Goal: Transaction & Acquisition: Book appointment/travel/reservation

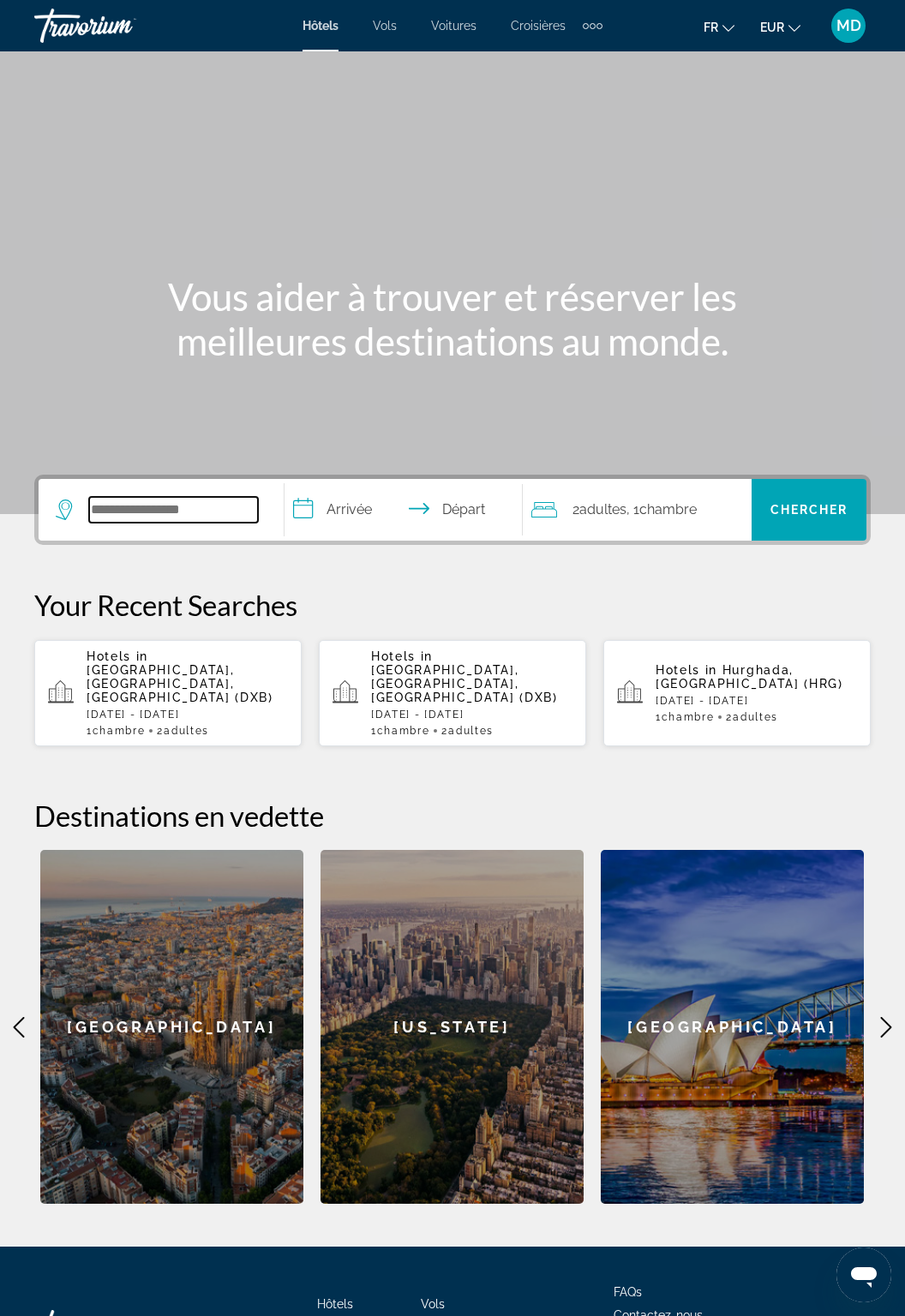
click at [188, 505] on input "Search hotel destination" at bounding box center [172, 510] width 168 height 26
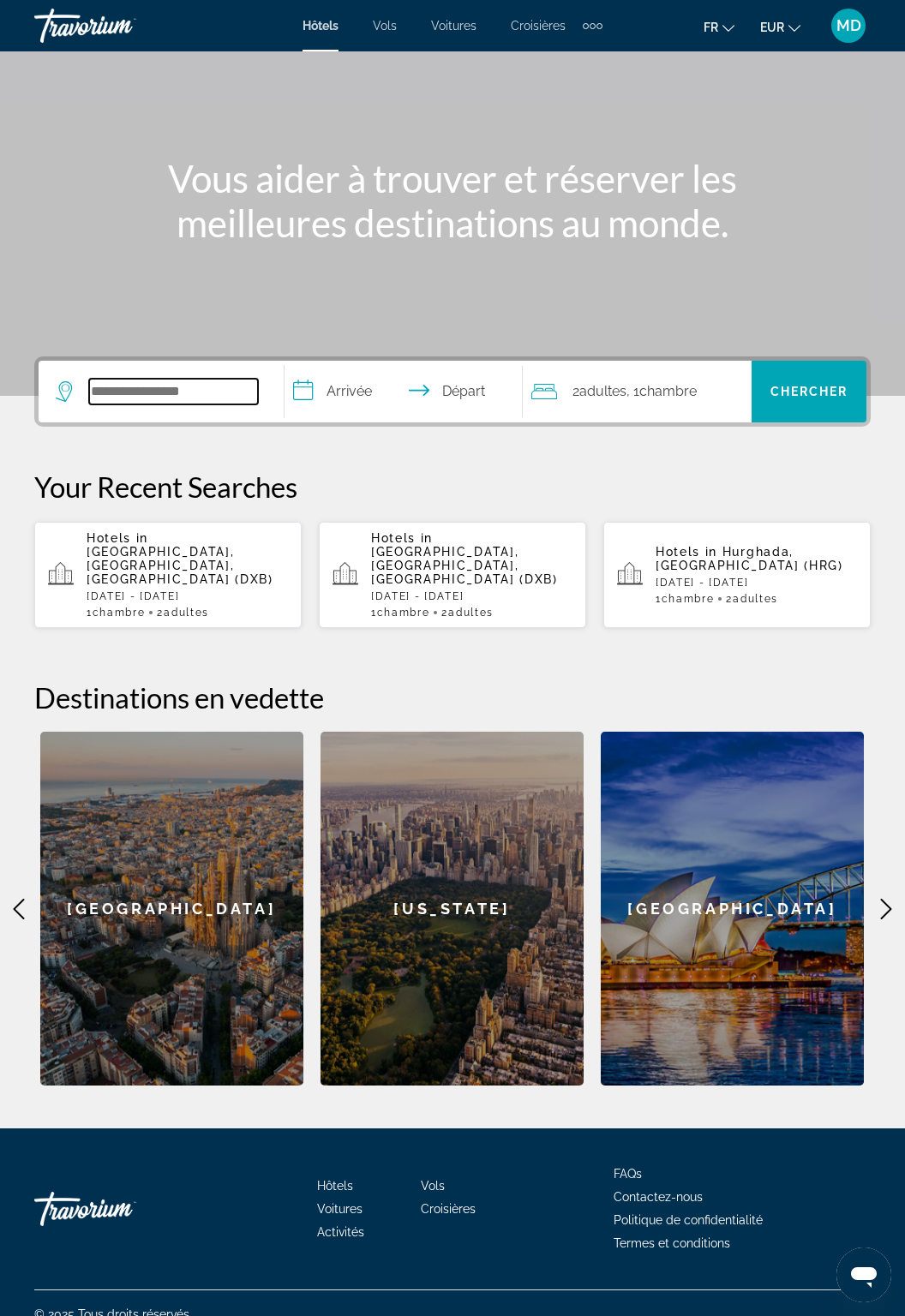
scroll to position [125, 0]
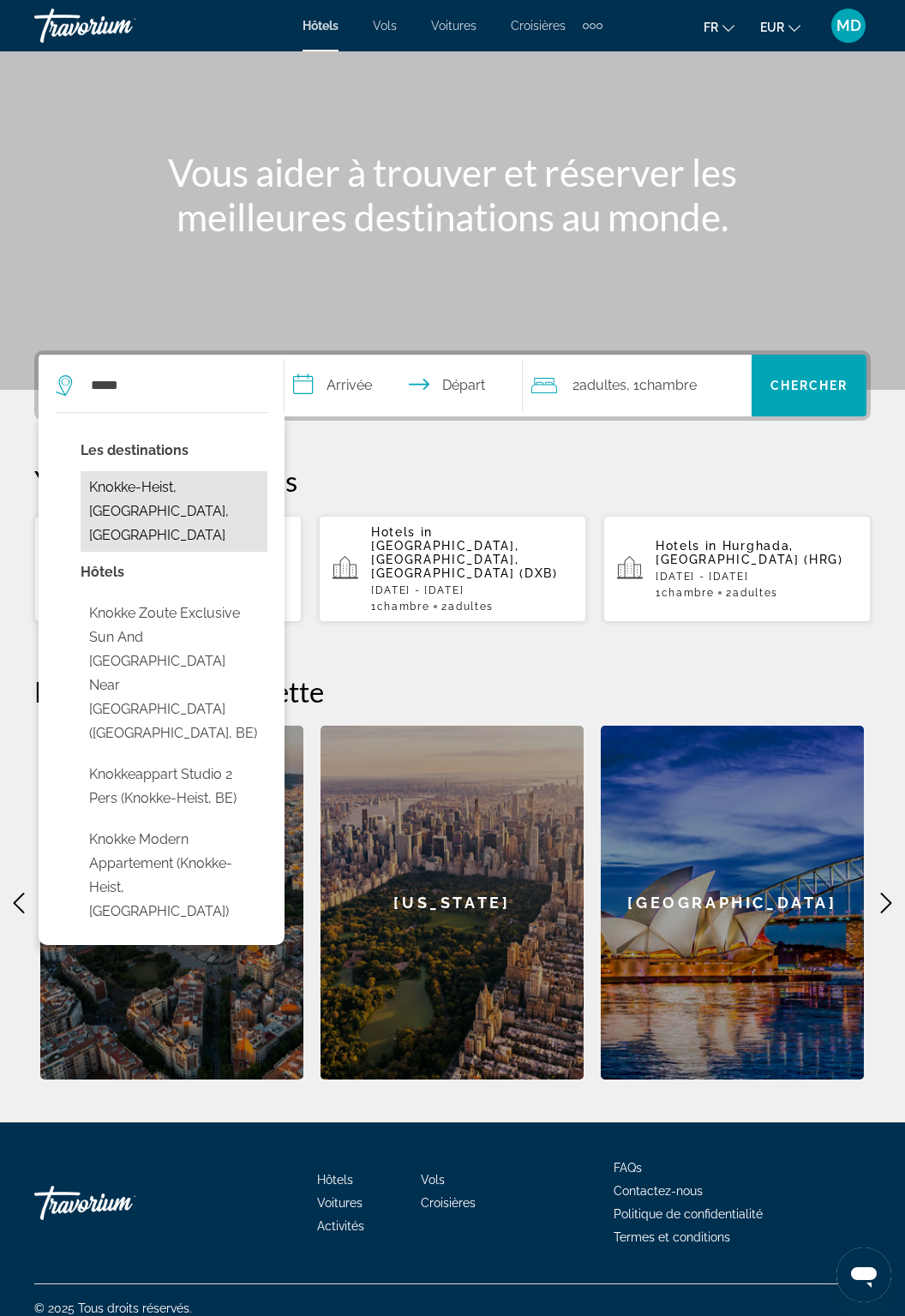
click at [205, 491] on button "Knokke-Heist, [GEOGRAPHIC_DATA], [GEOGRAPHIC_DATA]" at bounding box center [173, 511] width 186 height 81
type input "**********"
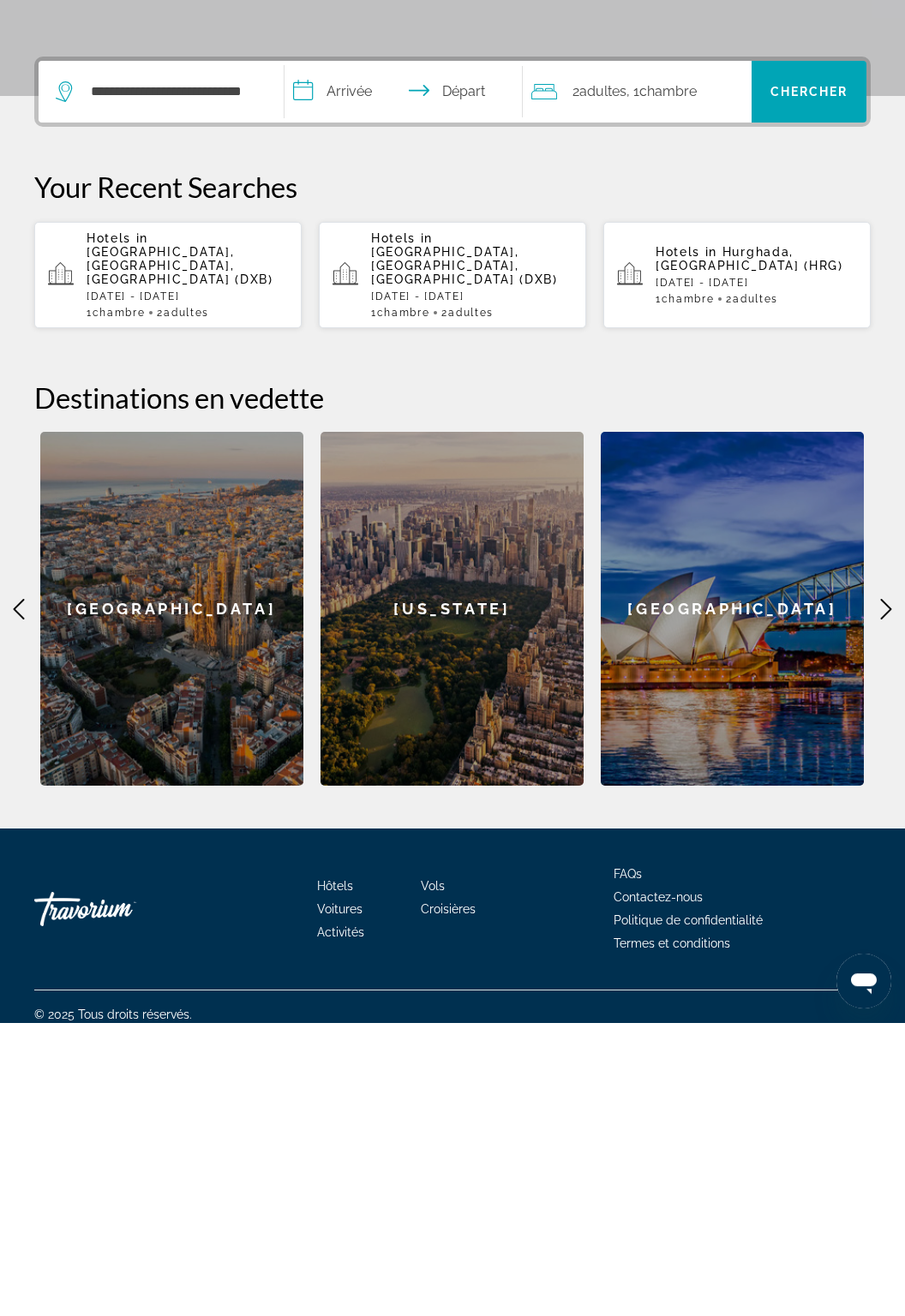
click at [359, 388] on input "**********" at bounding box center [406, 388] width 244 height 67
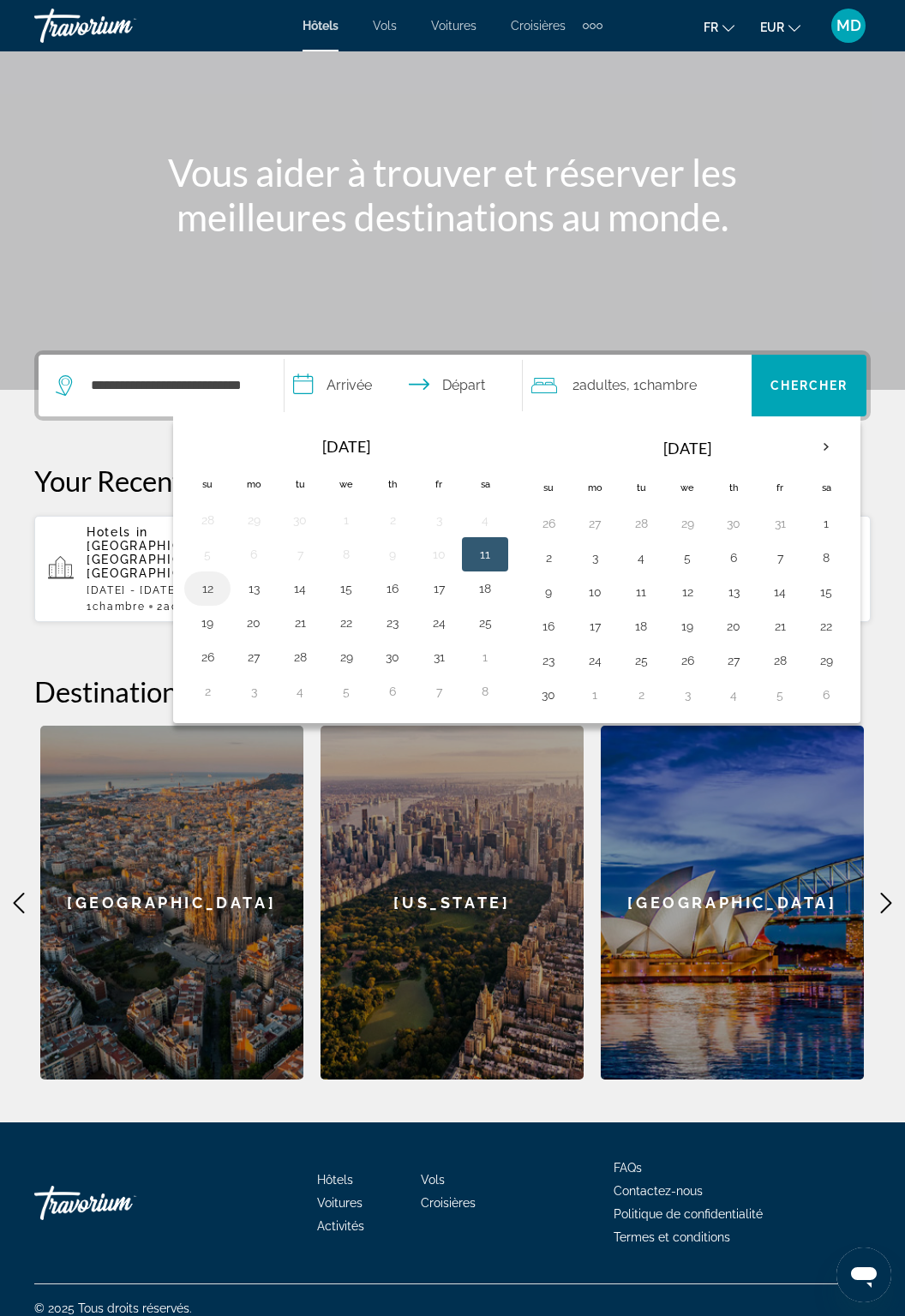
click at [209, 577] on button "12" at bounding box center [207, 589] width 28 height 24
click at [494, 546] on button "11" at bounding box center [485, 554] width 28 height 24
type input "**********"
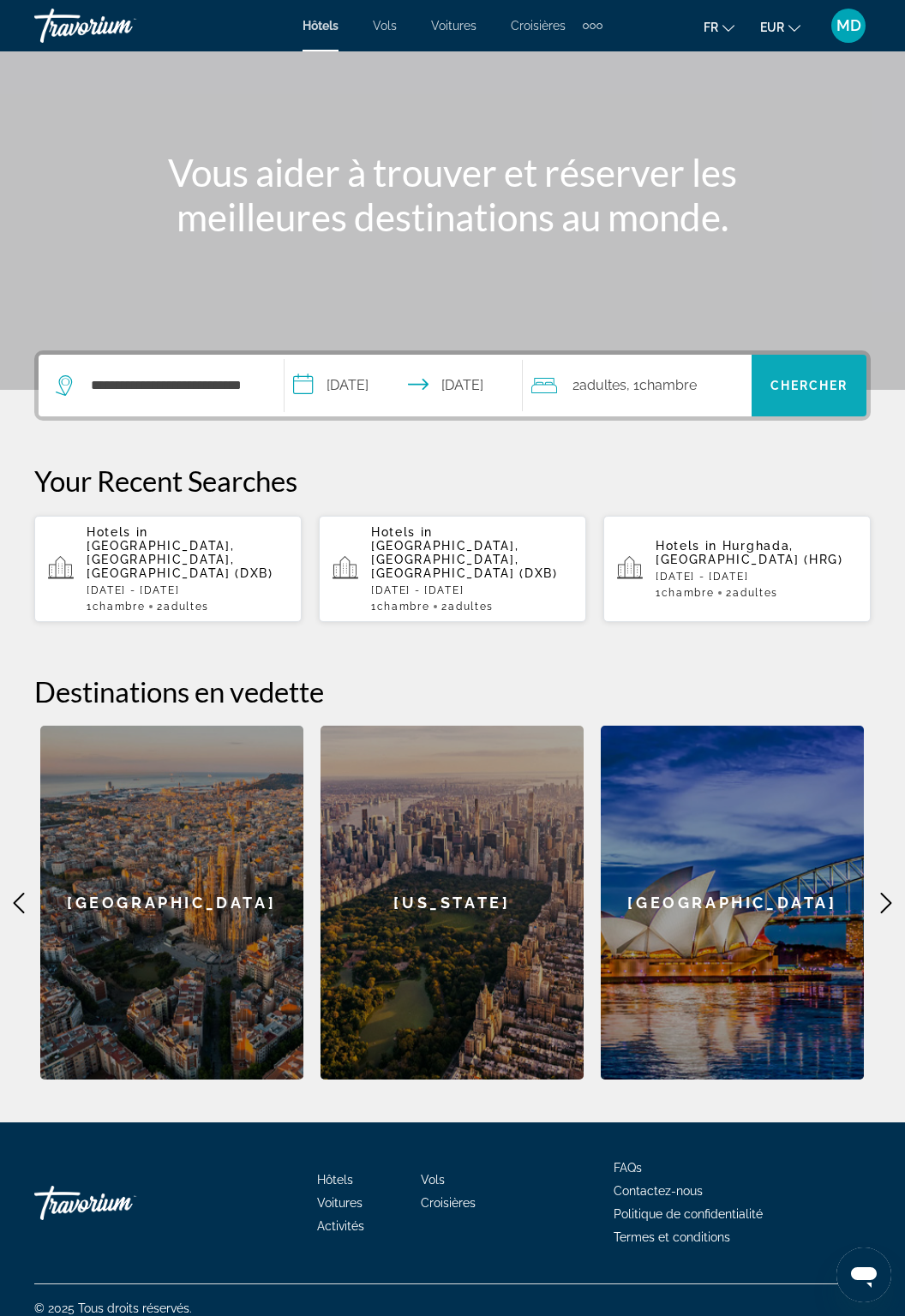
click at [827, 394] on span "Search" at bounding box center [808, 385] width 115 height 41
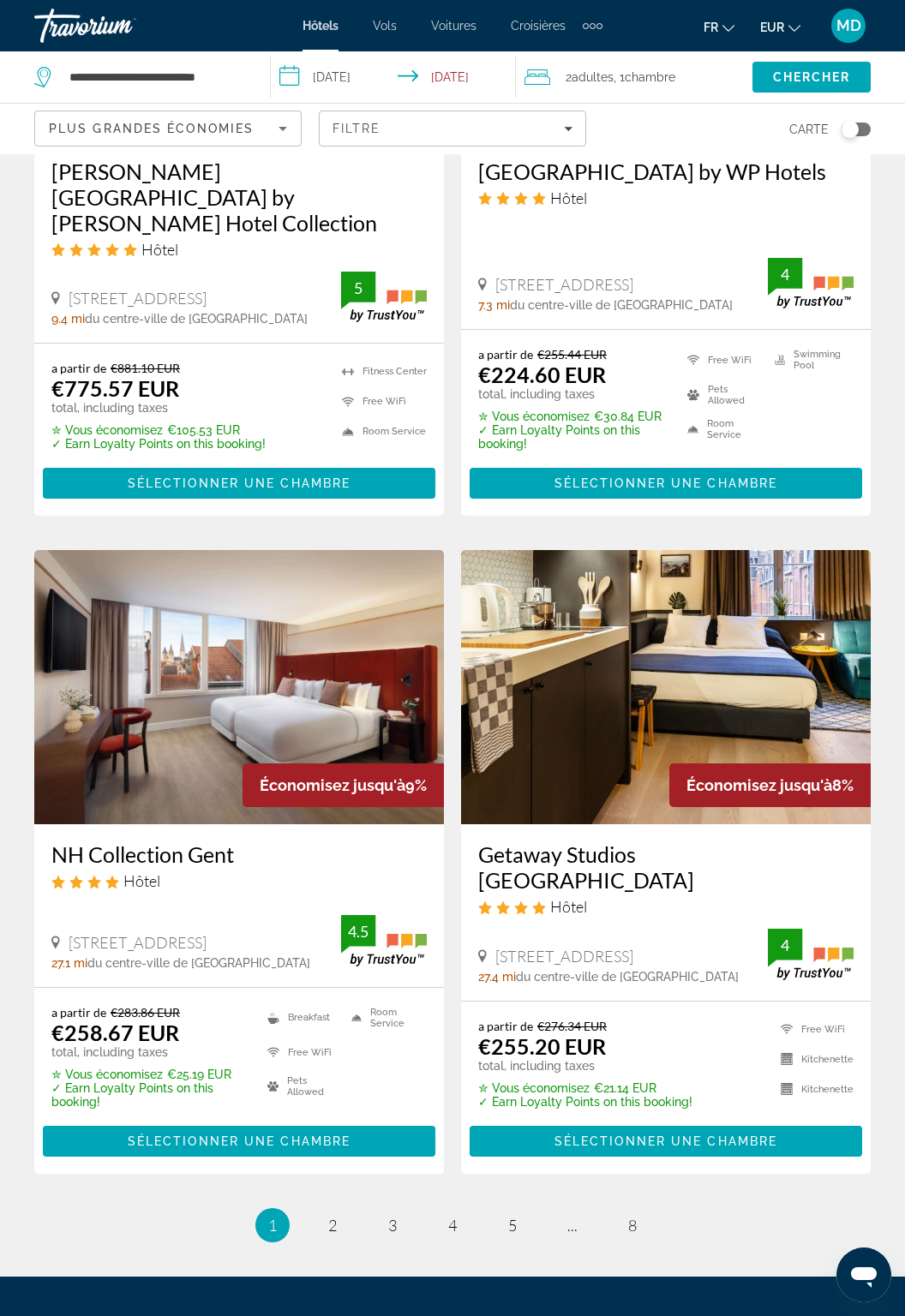
scroll to position [2974, 0]
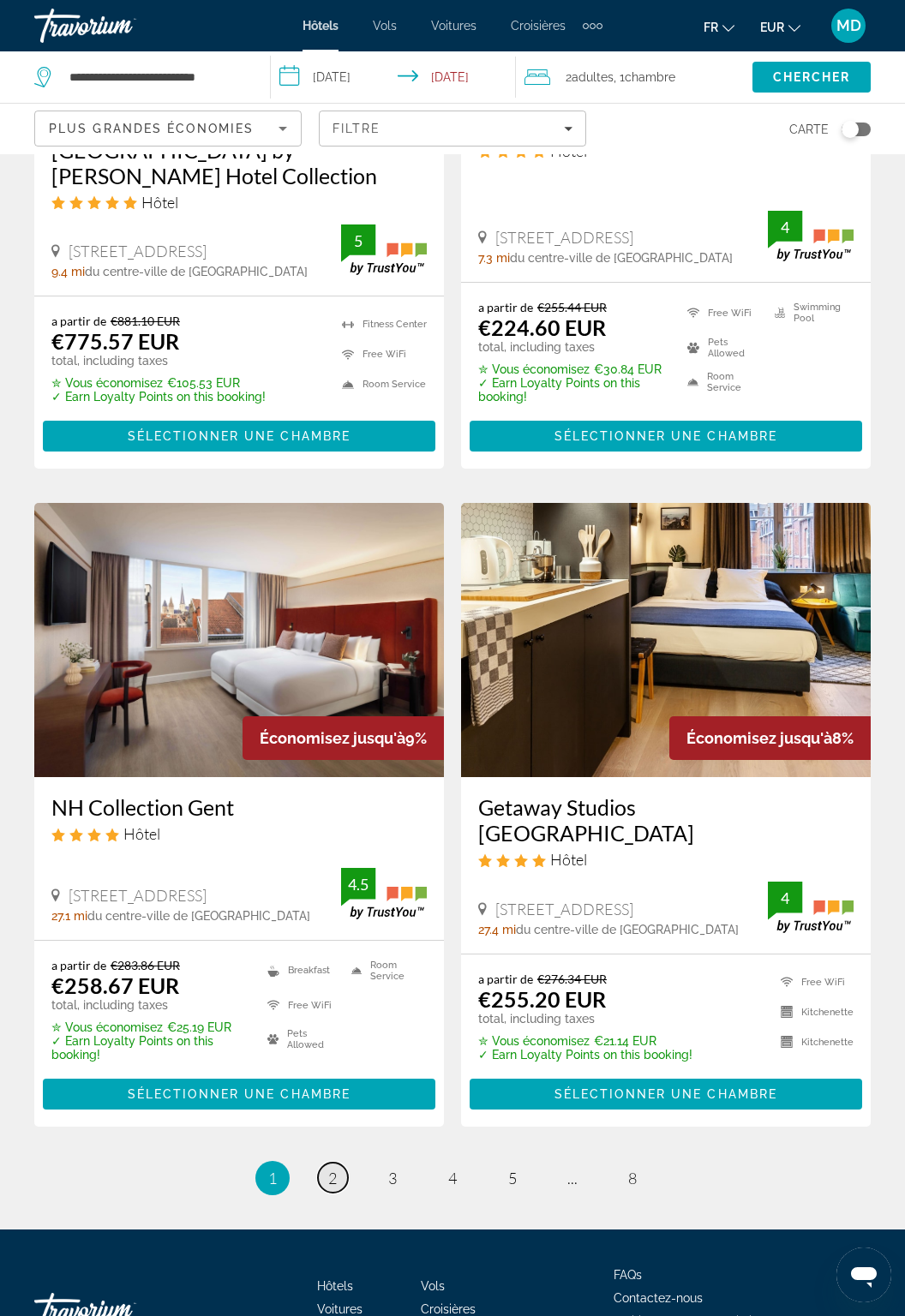
click at [337, 1163] on link "page 2" at bounding box center [333, 1178] width 30 height 30
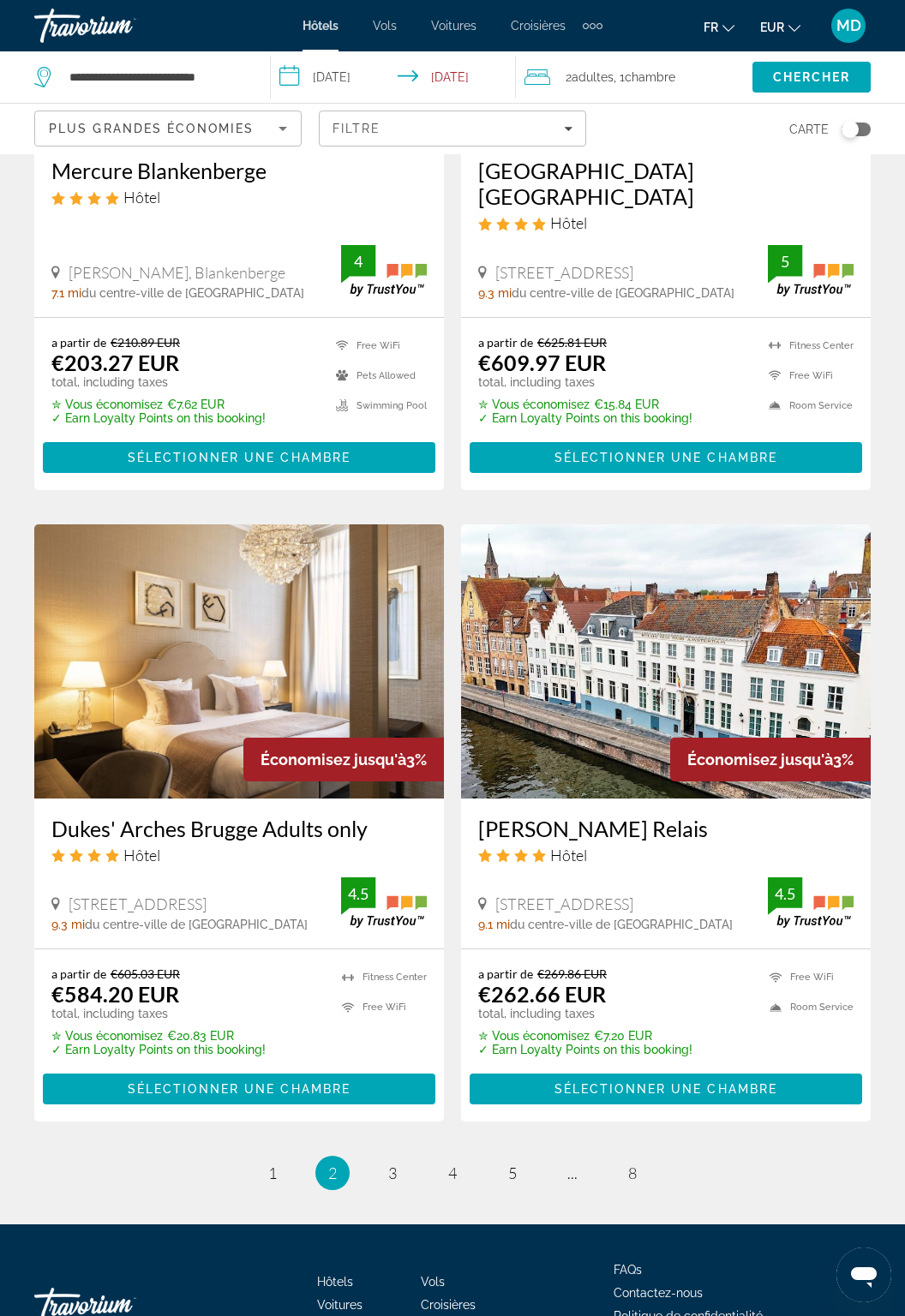
scroll to position [2915, 0]
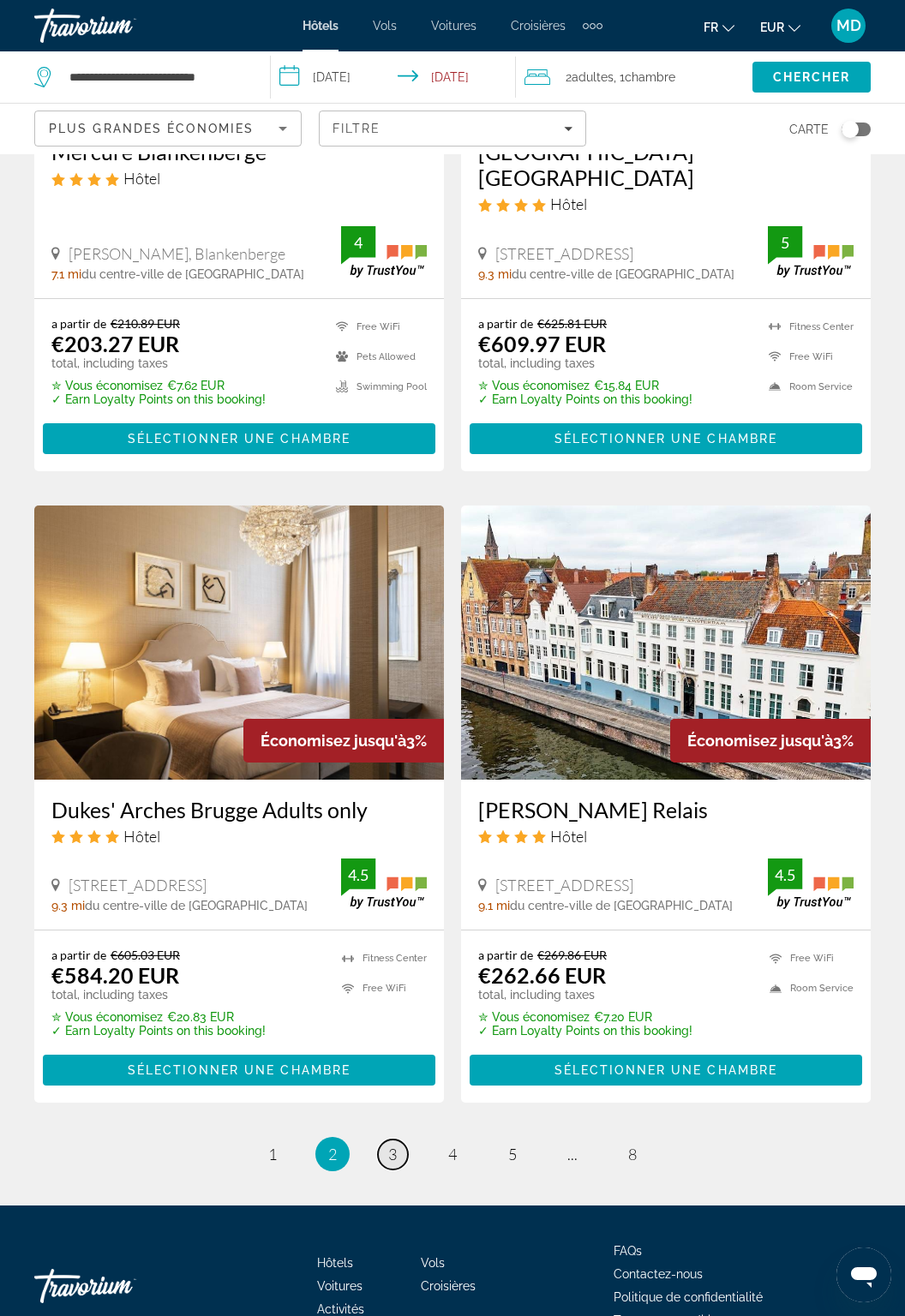
click at [401, 1139] on link "page 3" at bounding box center [393, 1154] width 30 height 30
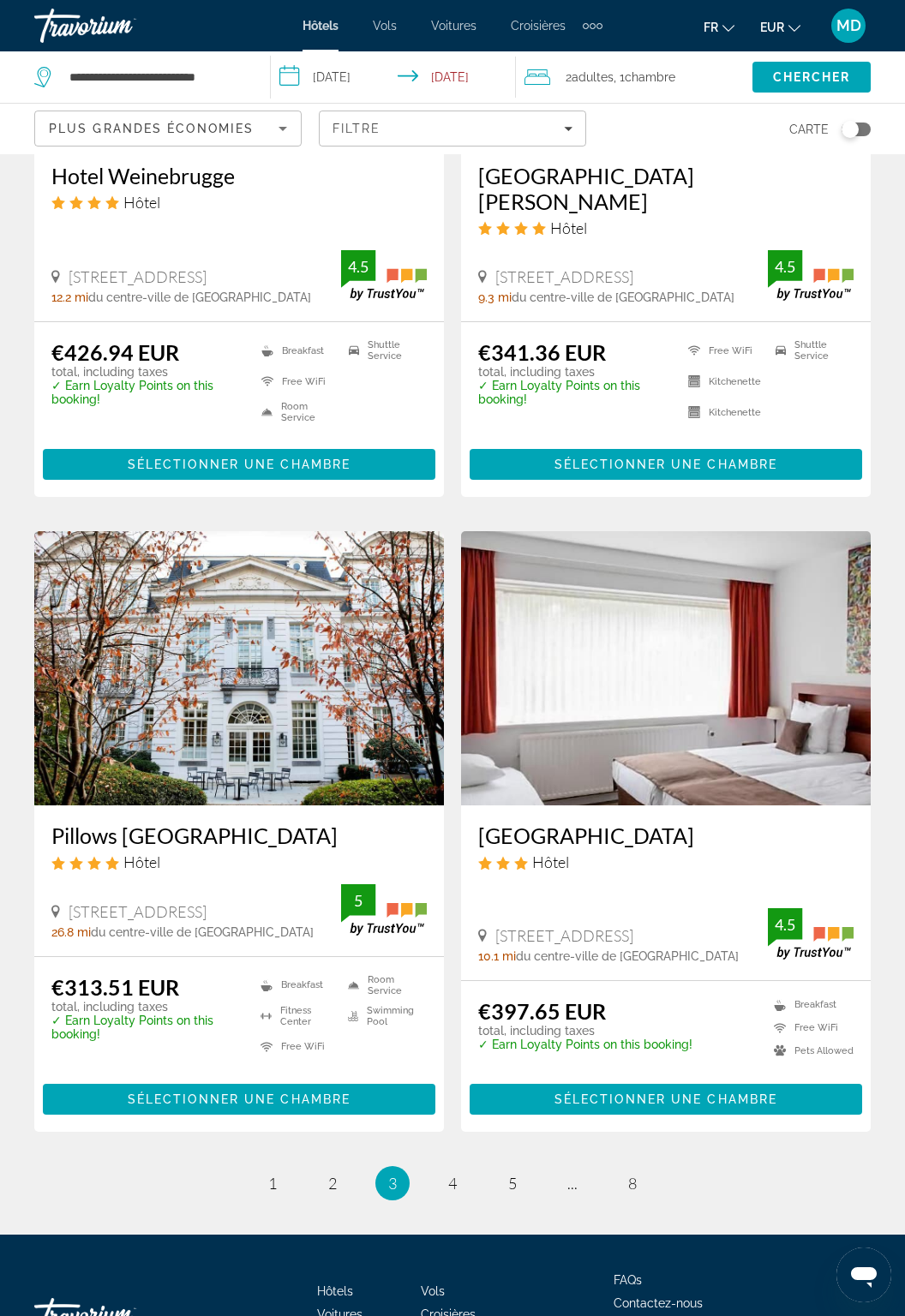
scroll to position [2953, 0]
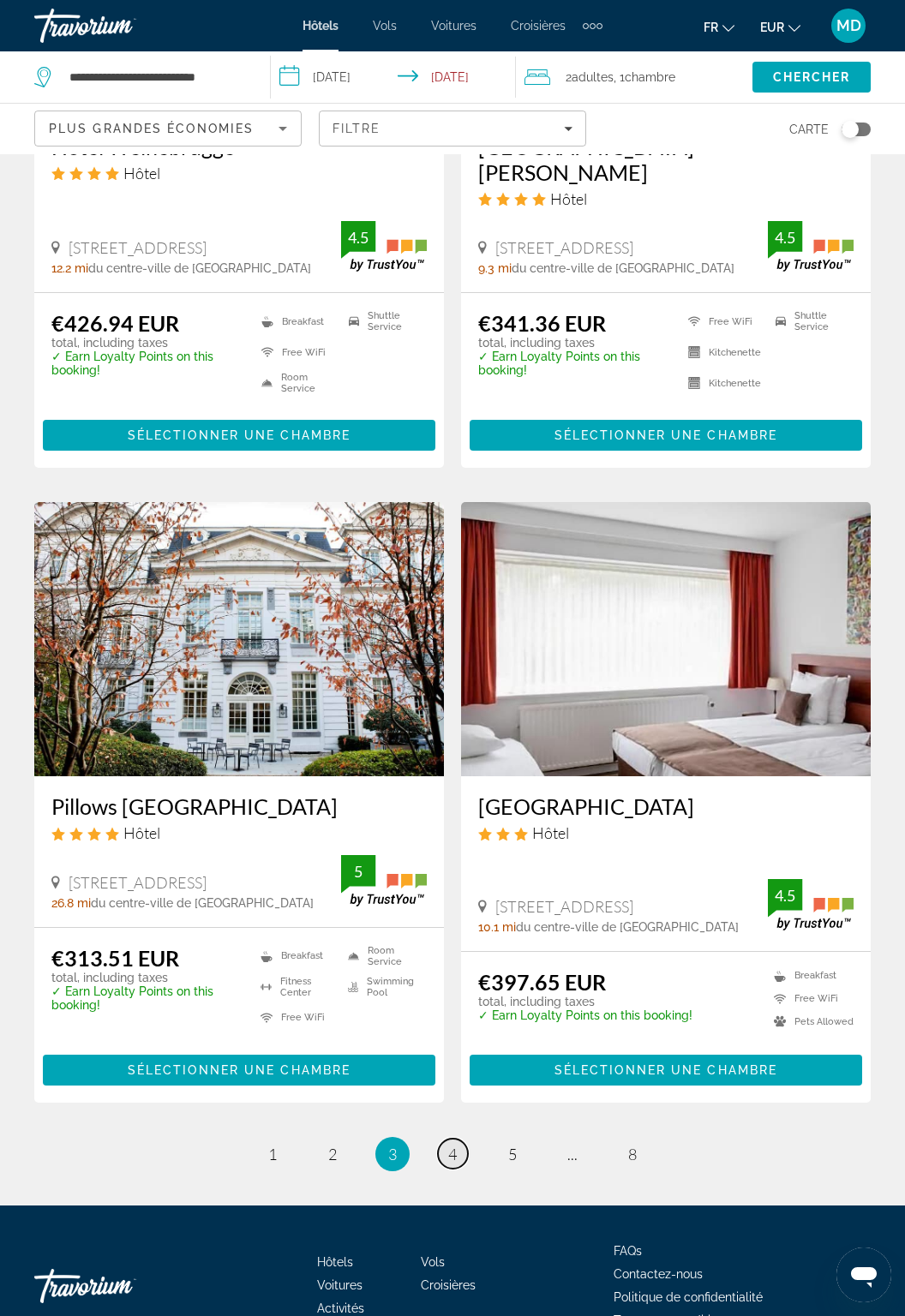
click at [449, 1145] on span "4" at bounding box center [452, 1154] width 9 height 19
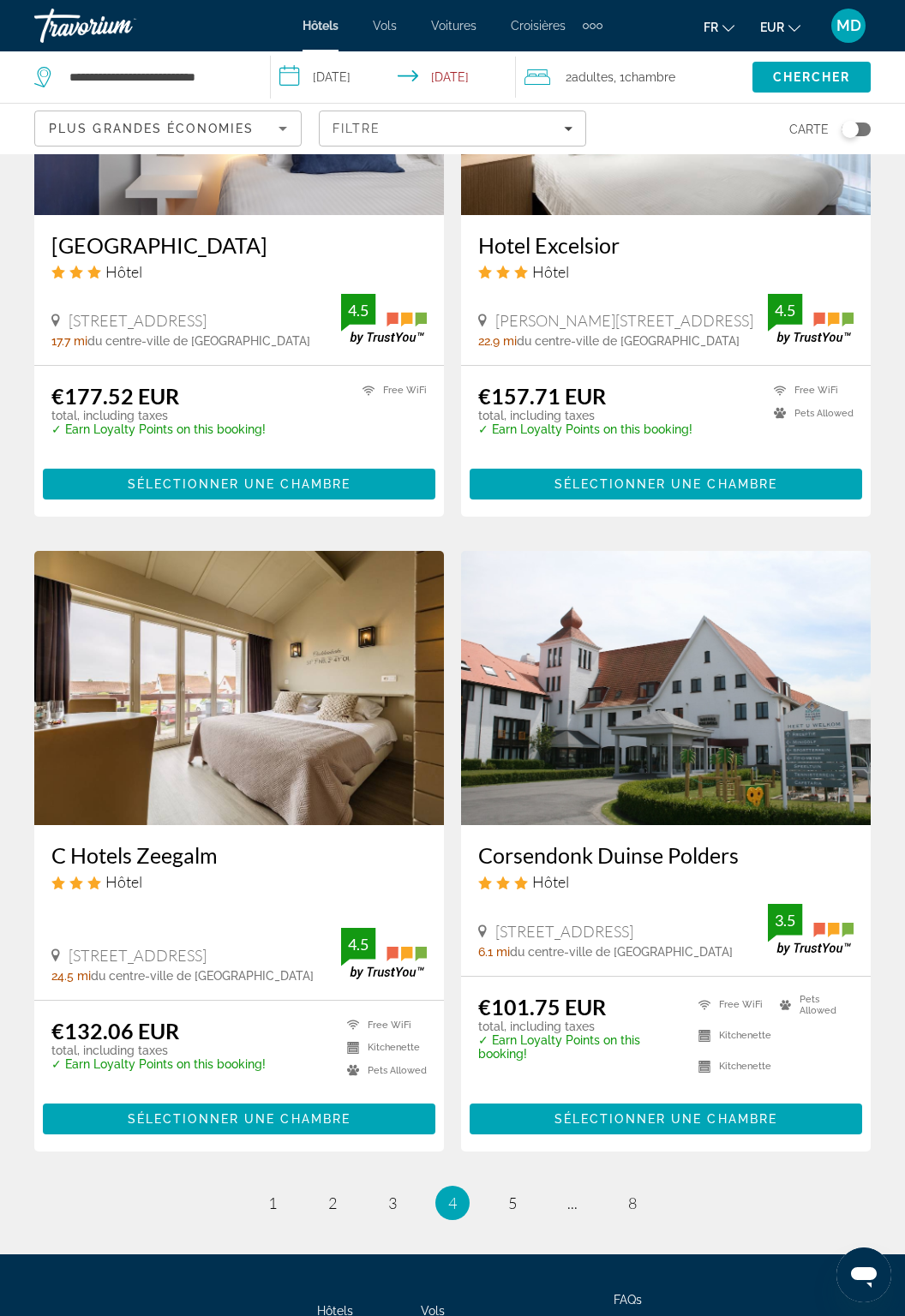
scroll to position [2843, 0]
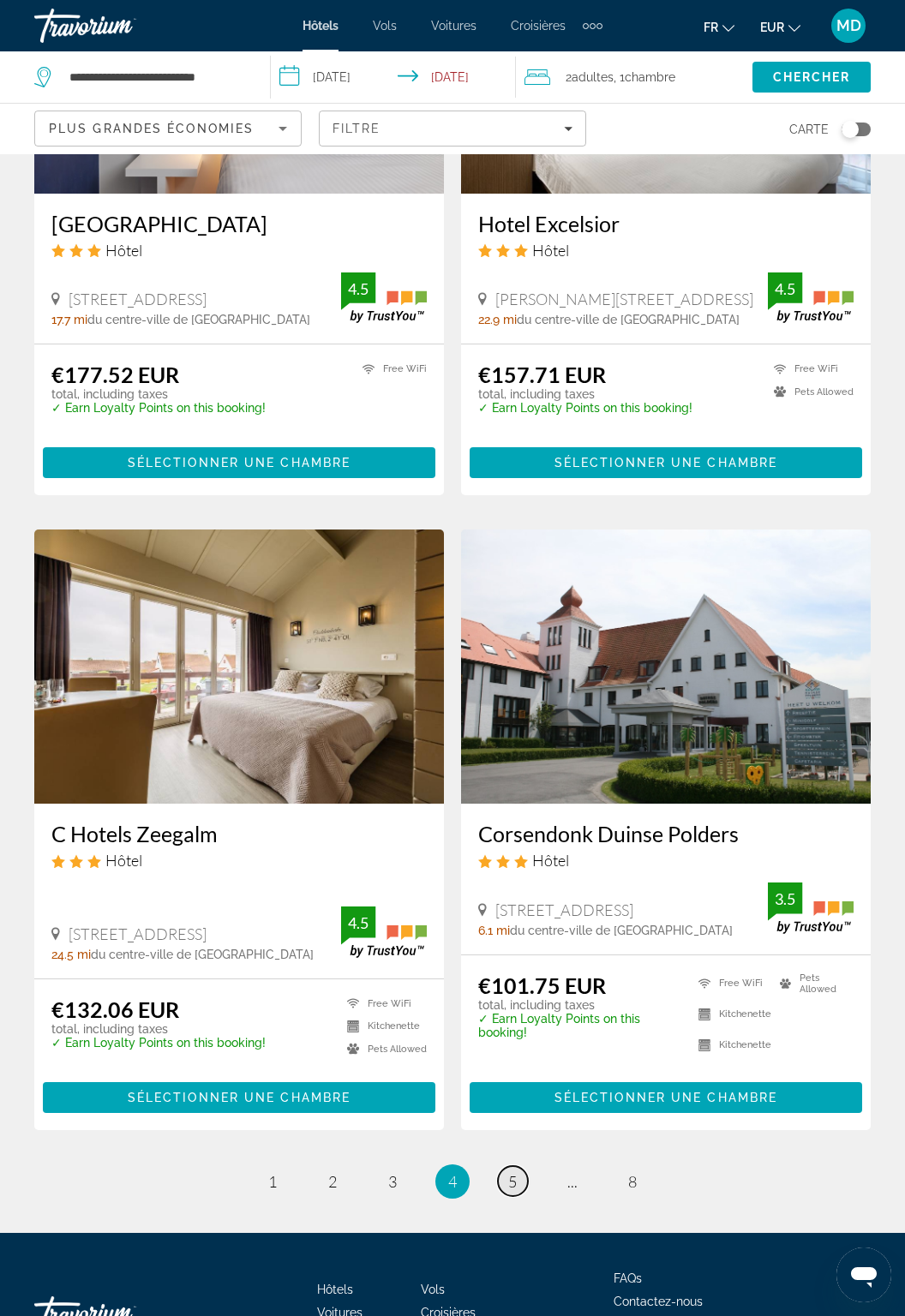
click at [508, 1172] on span "5" at bounding box center [512, 1181] width 9 height 19
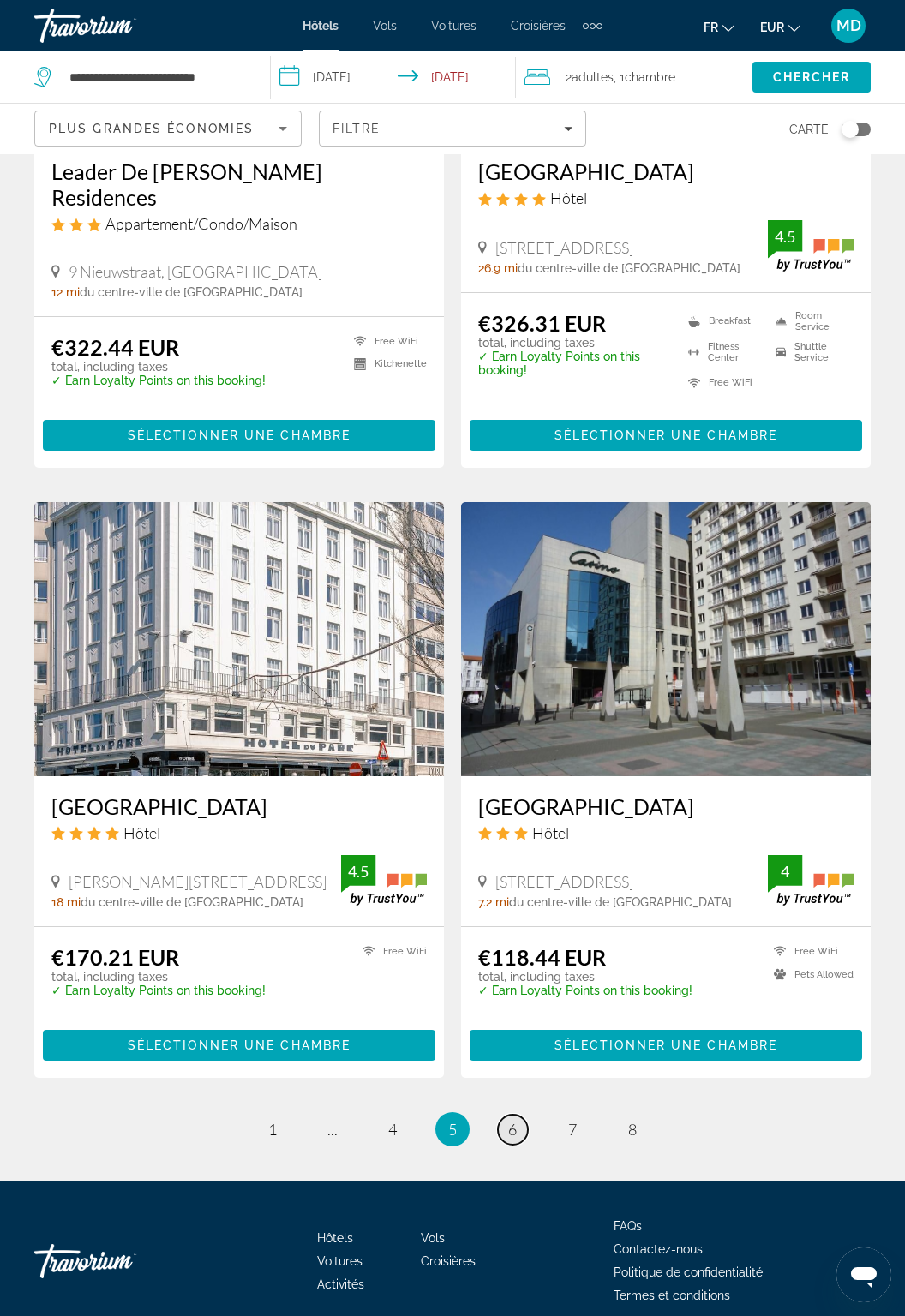
scroll to position [2870, 0]
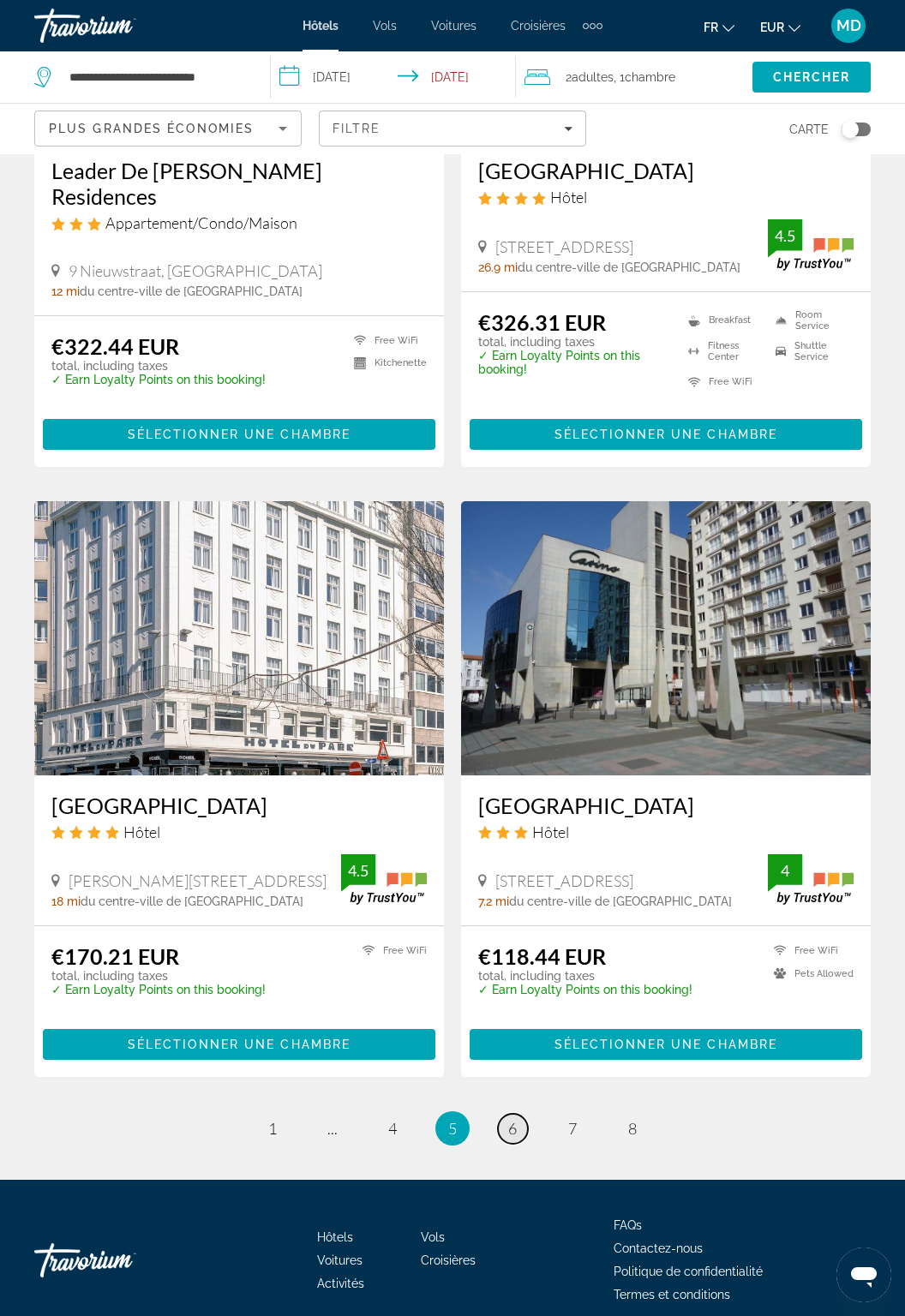
click at [519, 1135] on link "page 6" at bounding box center [513, 1129] width 30 height 30
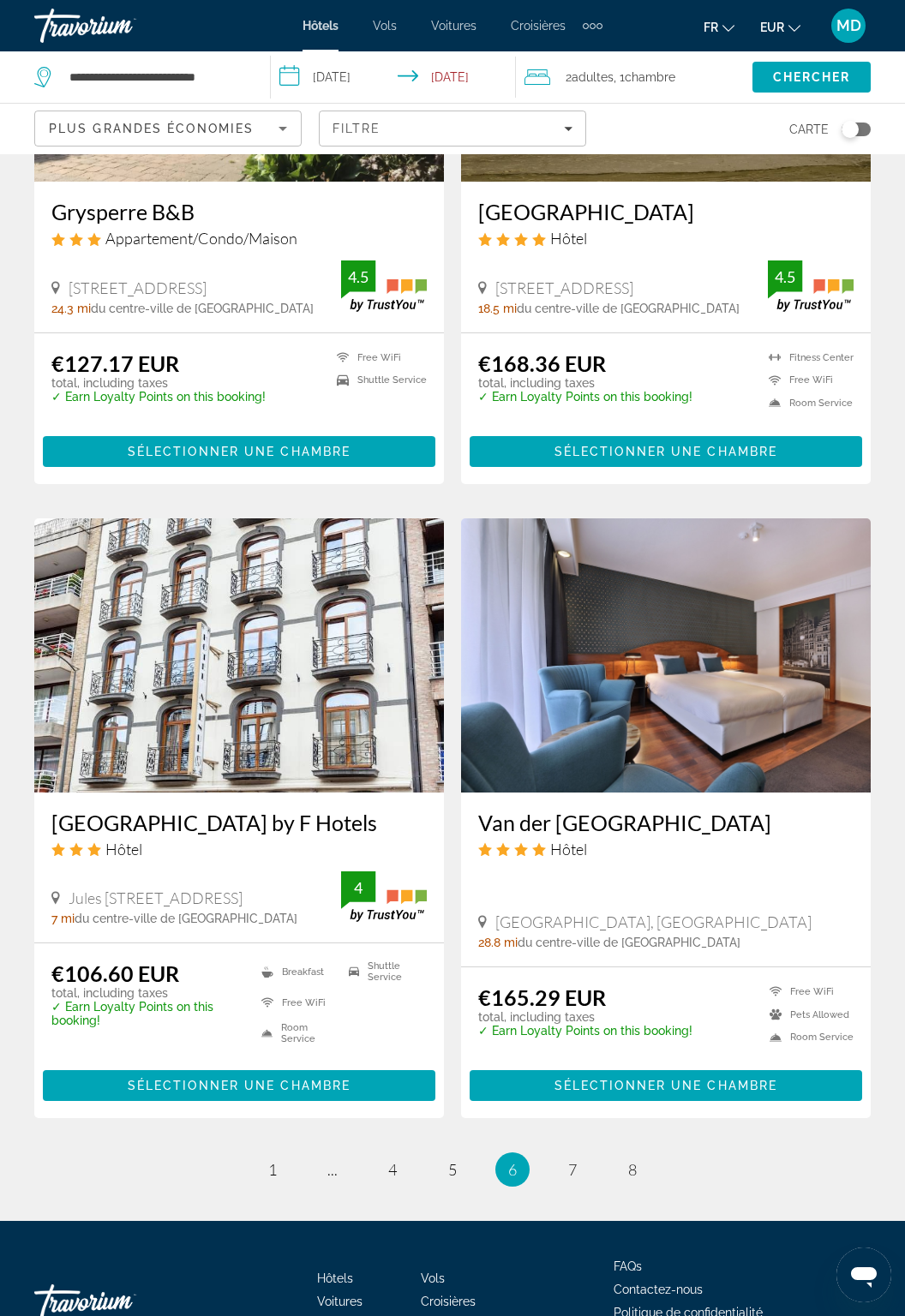
scroll to position [2868, 0]
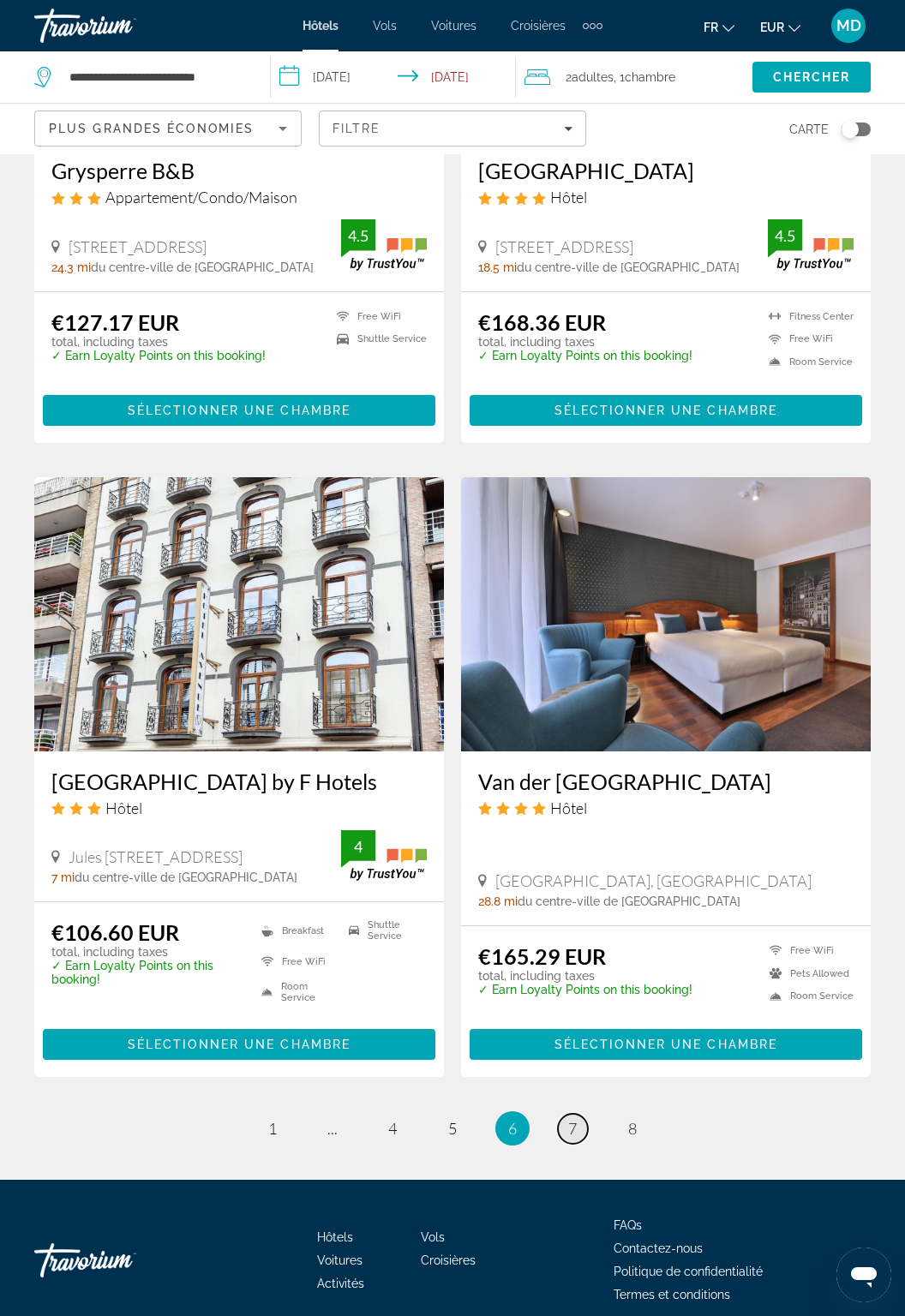
click at [565, 1136] on link "page 7" at bounding box center [573, 1129] width 30 height 30
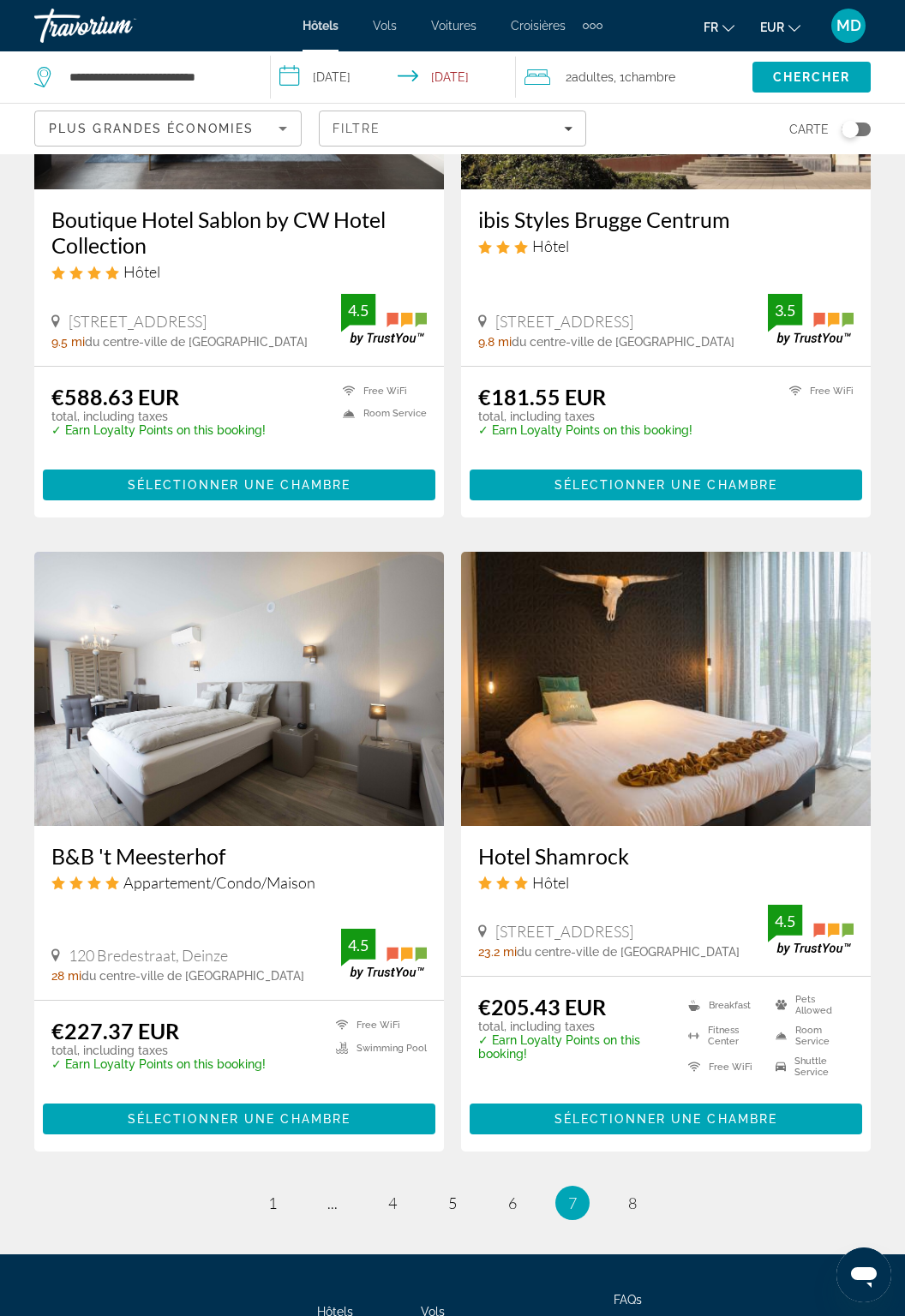
scroll to position [2838, 0]
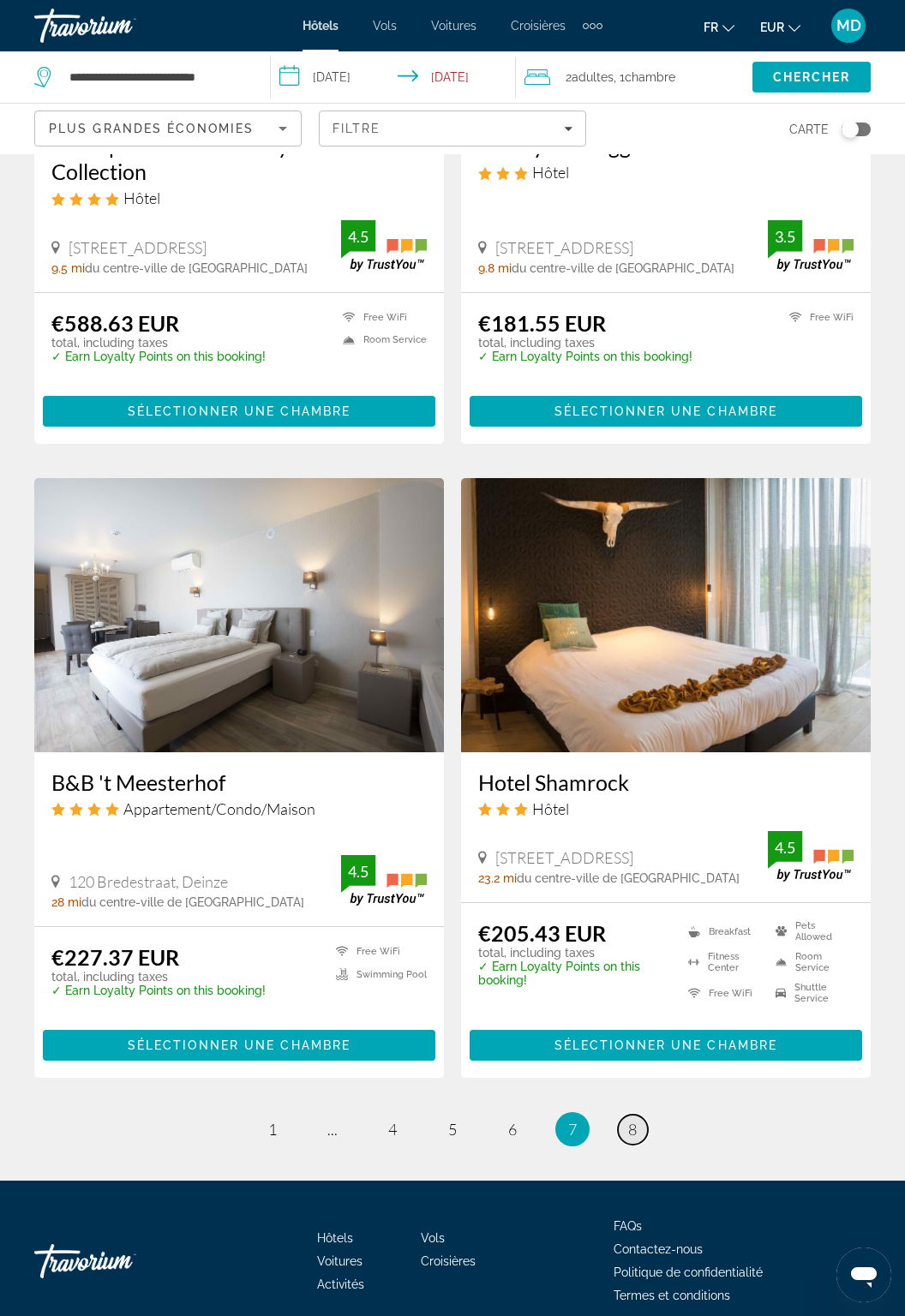
click at [625, 1131] on link "page 8" at bounding box center [633, 1130] width 30 height 30
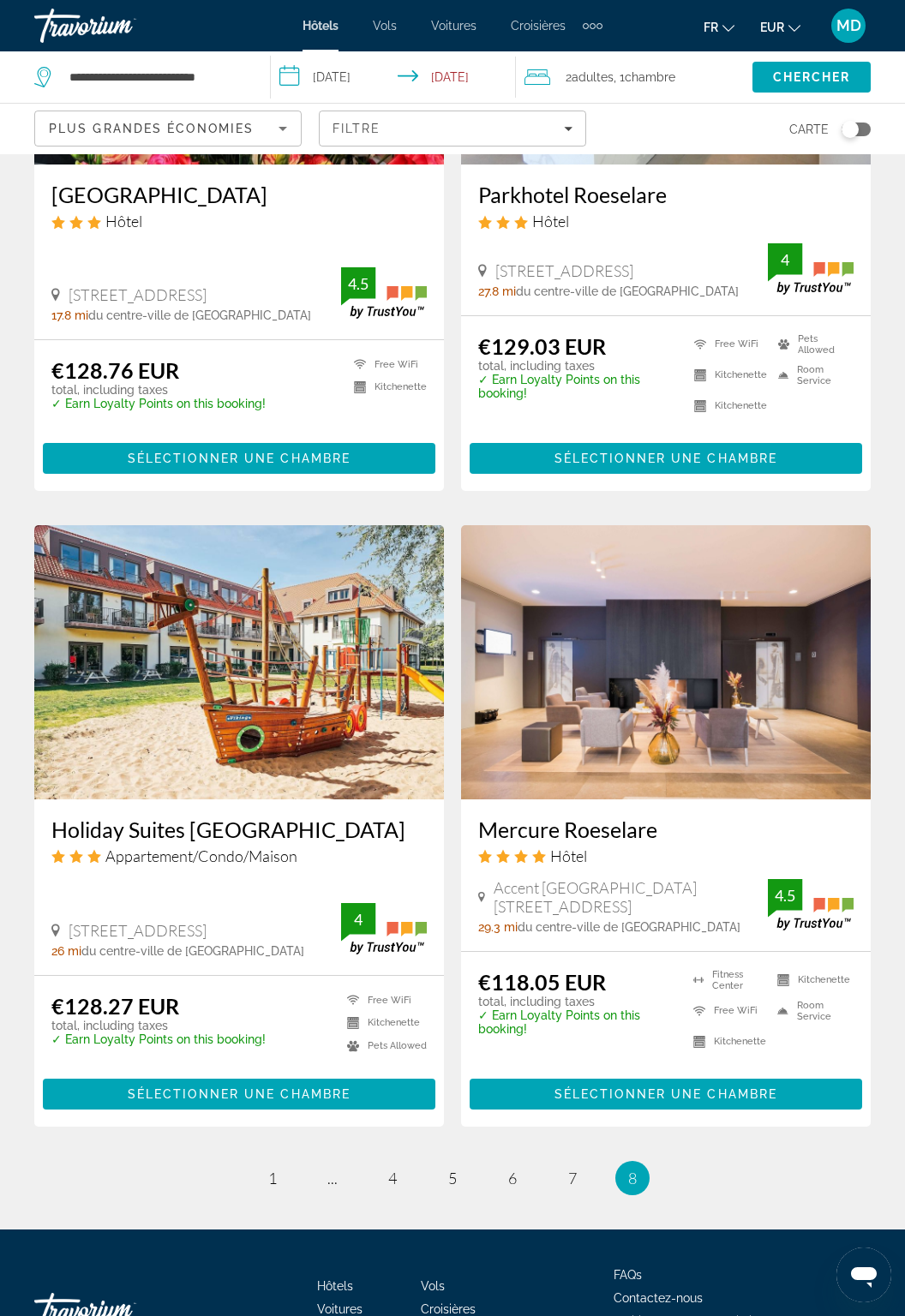
scroll to position [1007, 0]
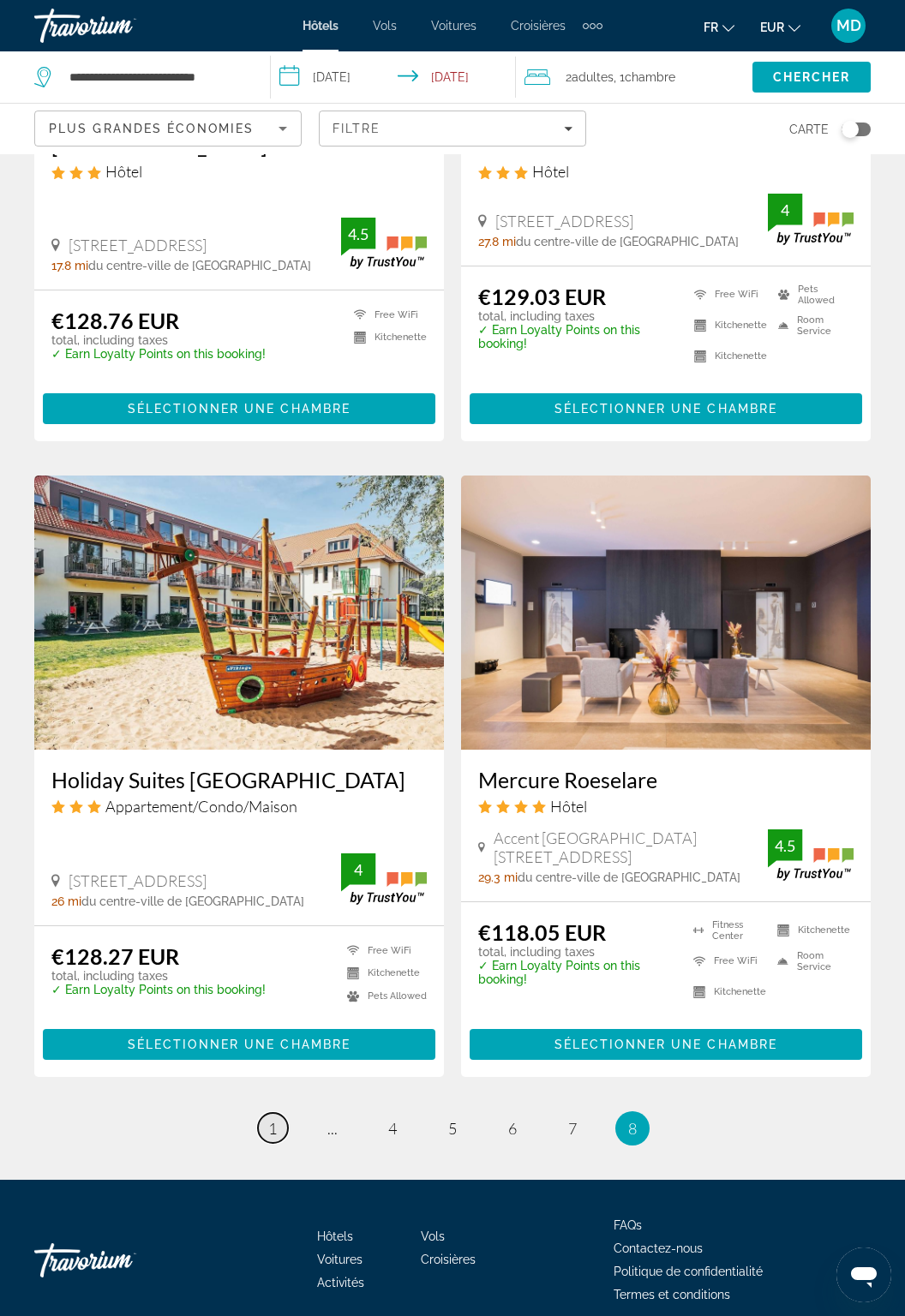
click at [266, 1125] on link "page 1" at bounding box center [273, 1128] width 30 height 30
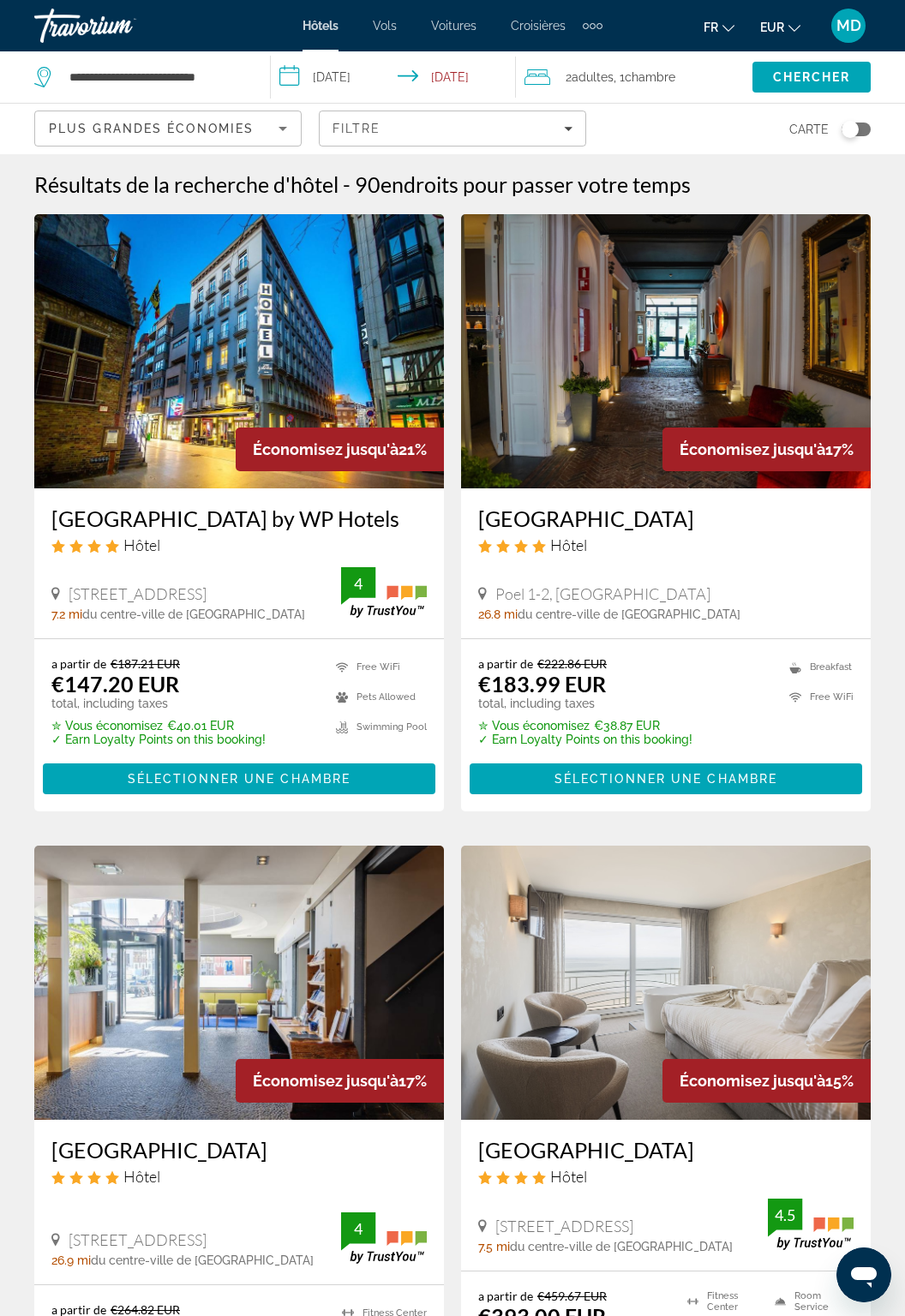
click at [343, 72] on input "**********" at bounding box center [397, 80] width 252 height 57
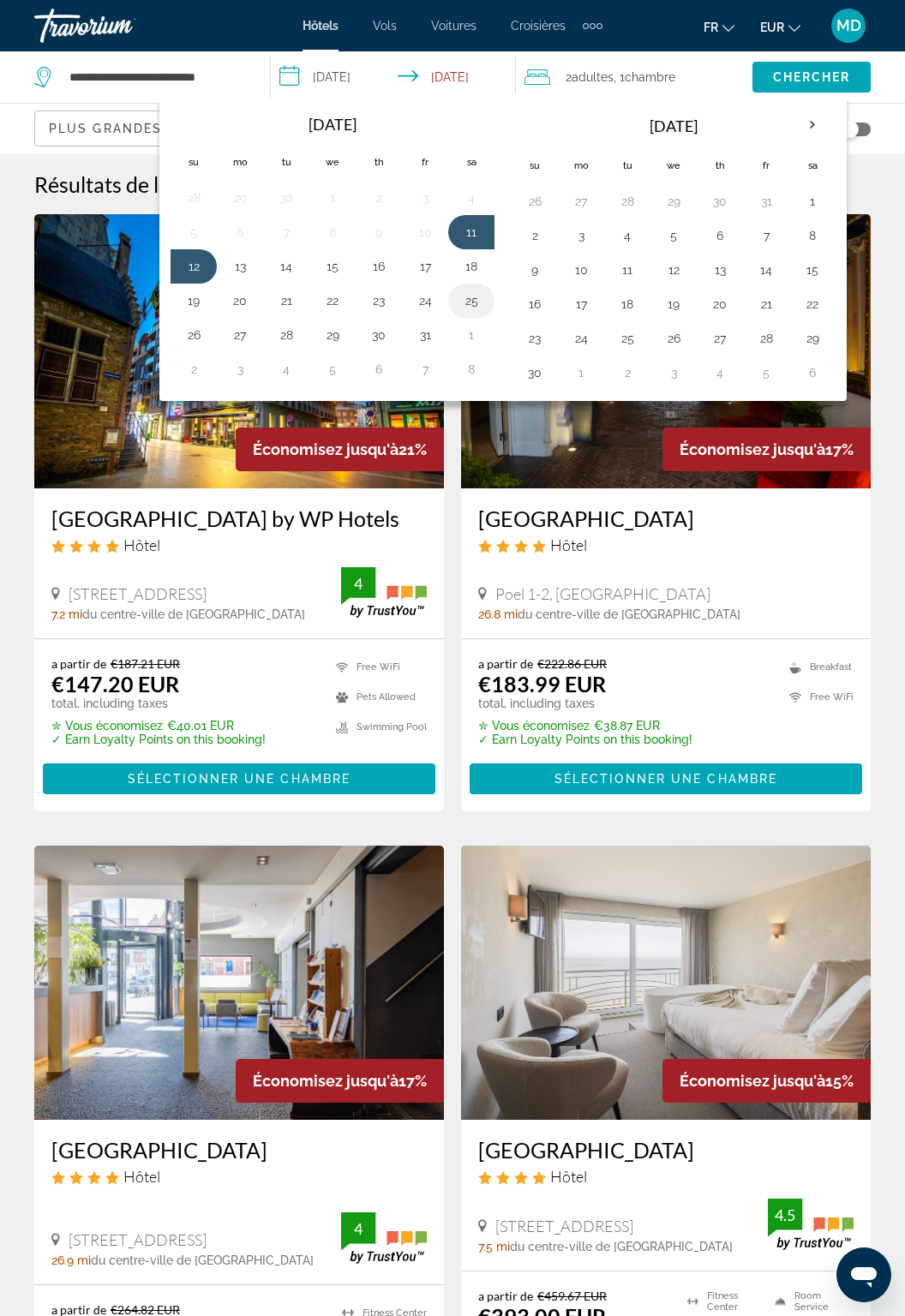
click at [461, 289] on button "25" at bounding box center [471, 301] width 28 height 24
click at [188, 323] on button "26" at bounding box center [194, 335] width 28 height 24
type input "**********"
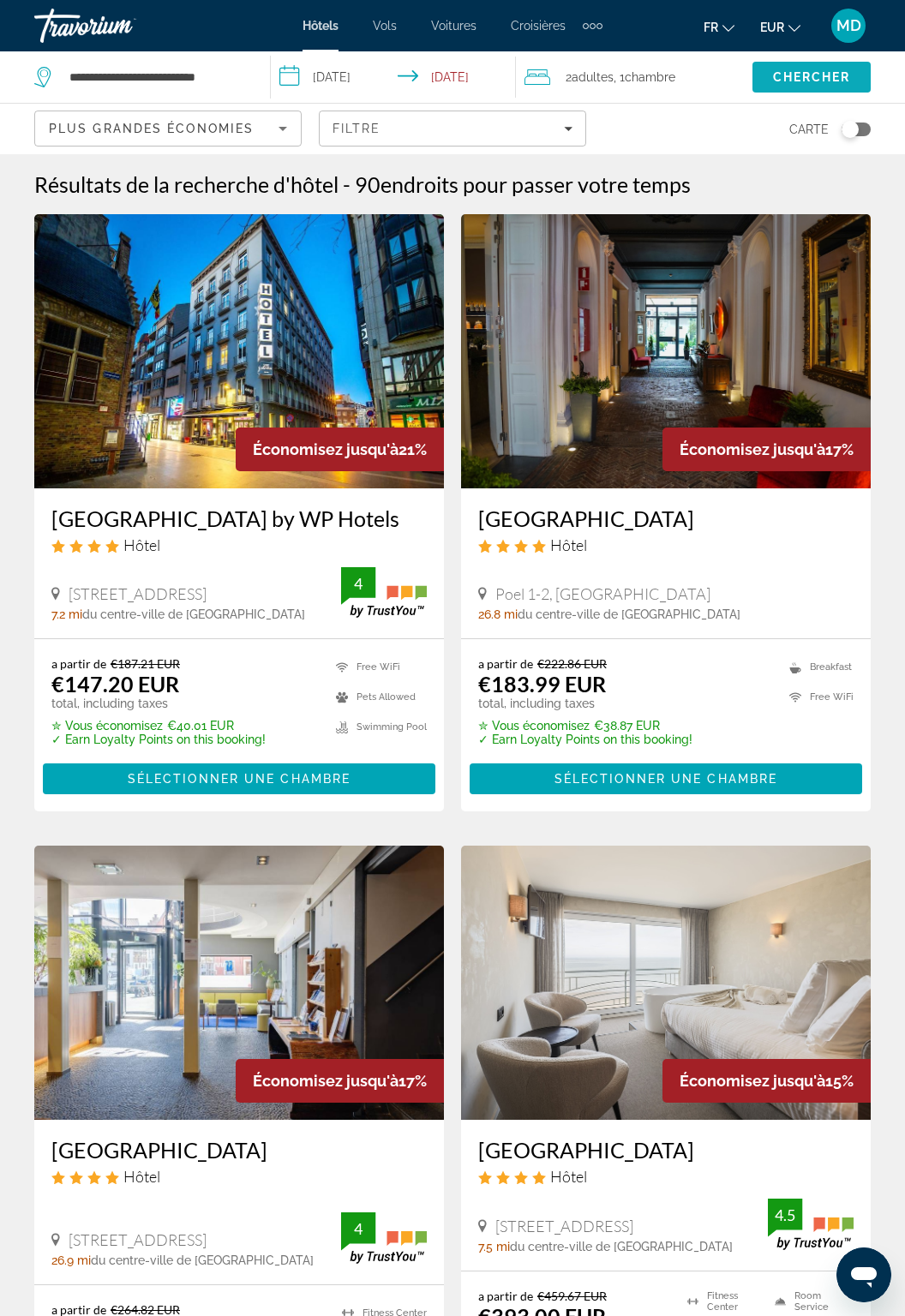
click at [823, 68] on span "Search" at bounding box center [811, 77] width 119 height 41
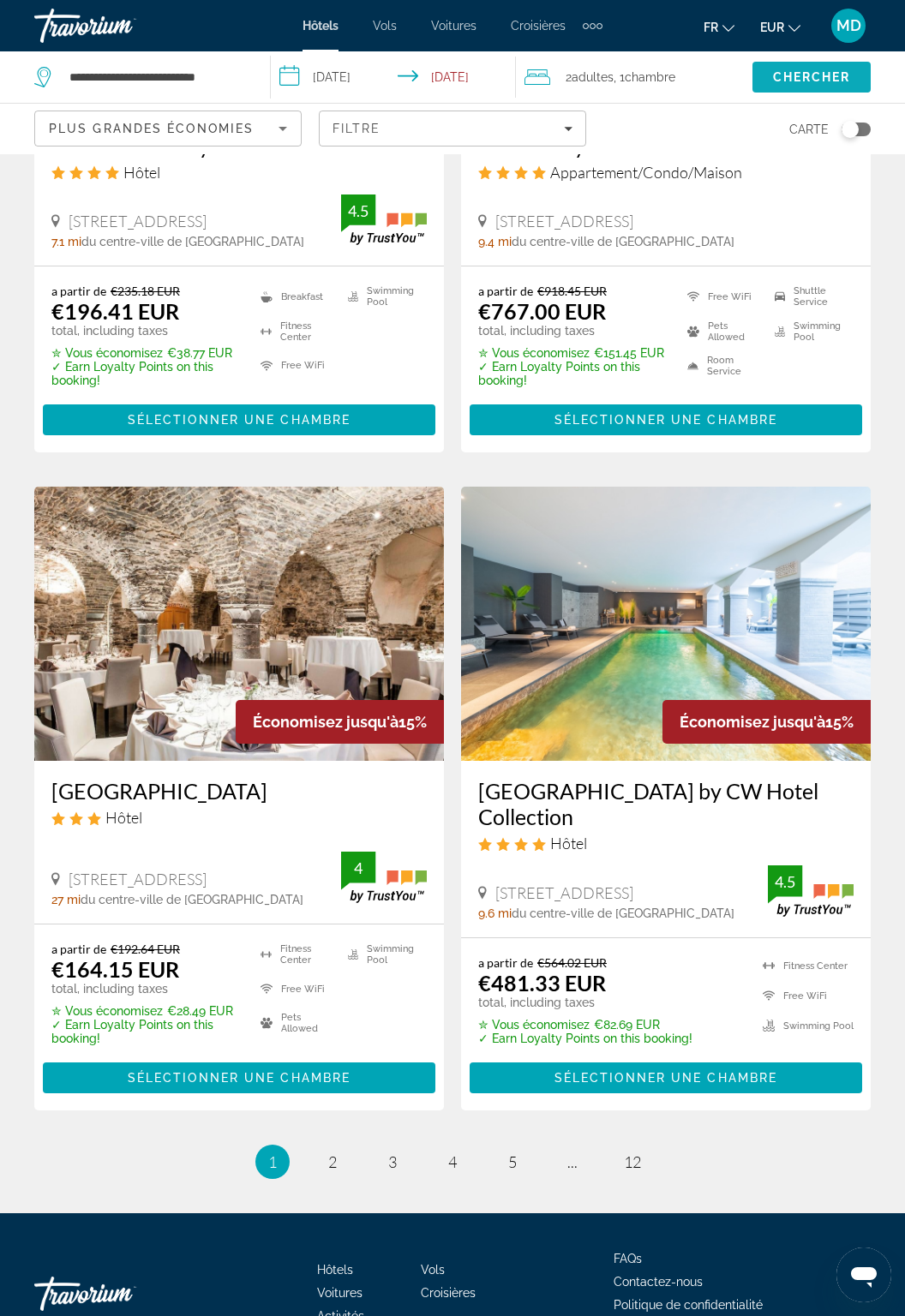
scroll to position [2998, 0]
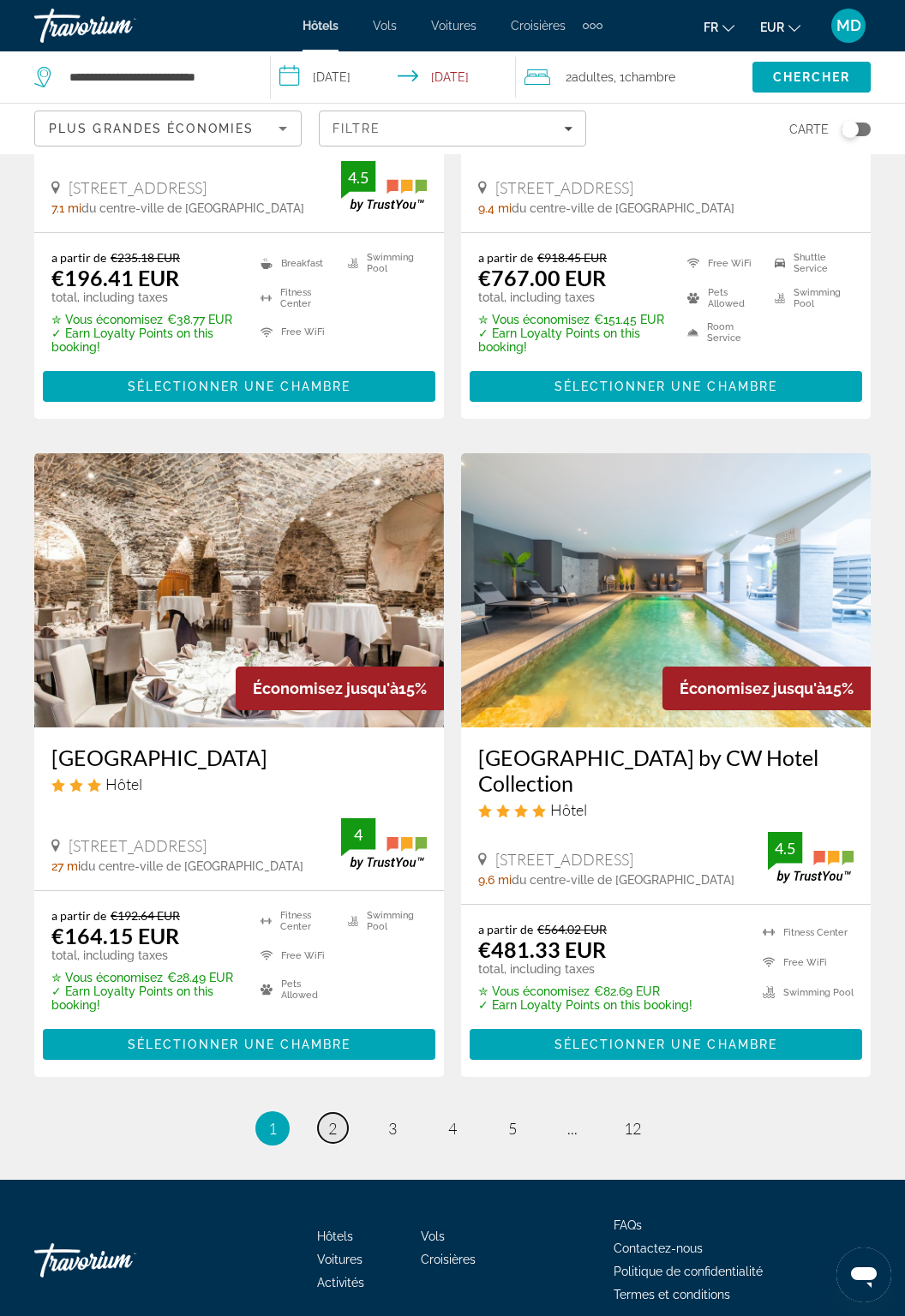
click at [332, 1119] on span "2" at bounding box center [332, 1128] width 9 height 19
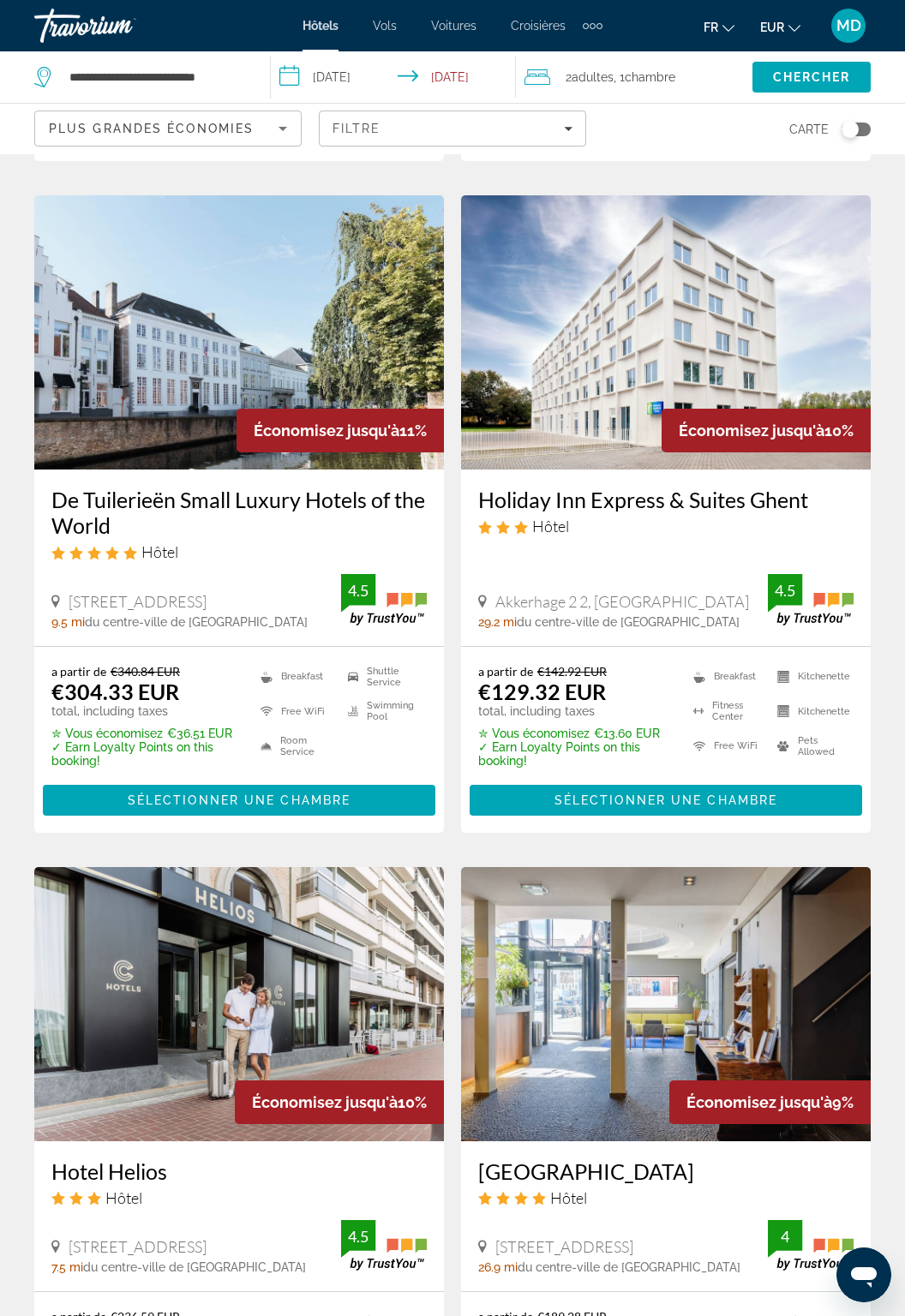
scroll to position [2006, 0]
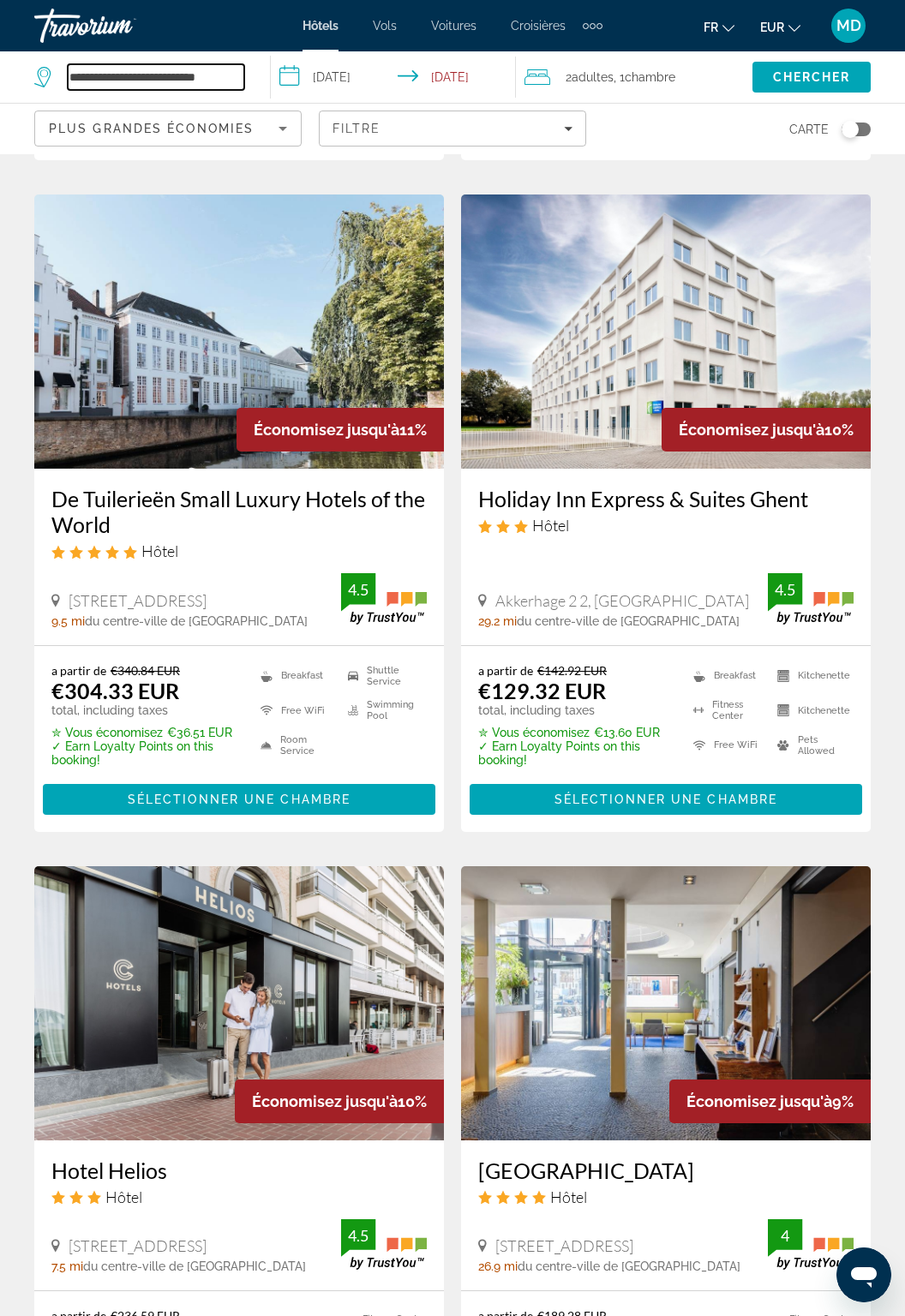
click at [217, 70] on input "**********" at bounding box center [155, 77] width 176 height 26
type input "**********"
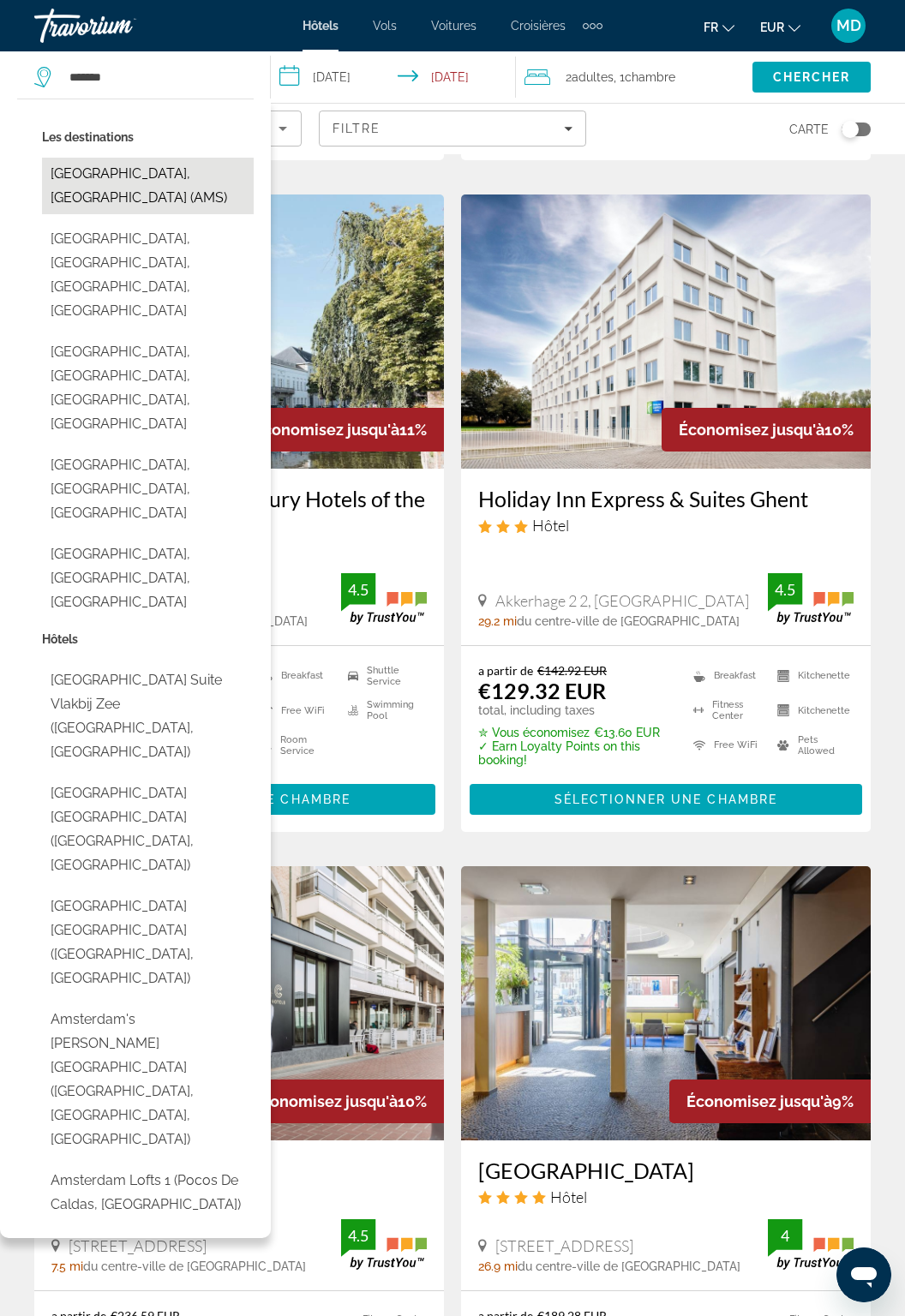
click at [186, 170] on button "[GEOGRAPHIC_DATA], [GEOGRAPHIC_DATA] (AMS)" at bounding box center [148, 185] width 211 height 57
type input "**********"
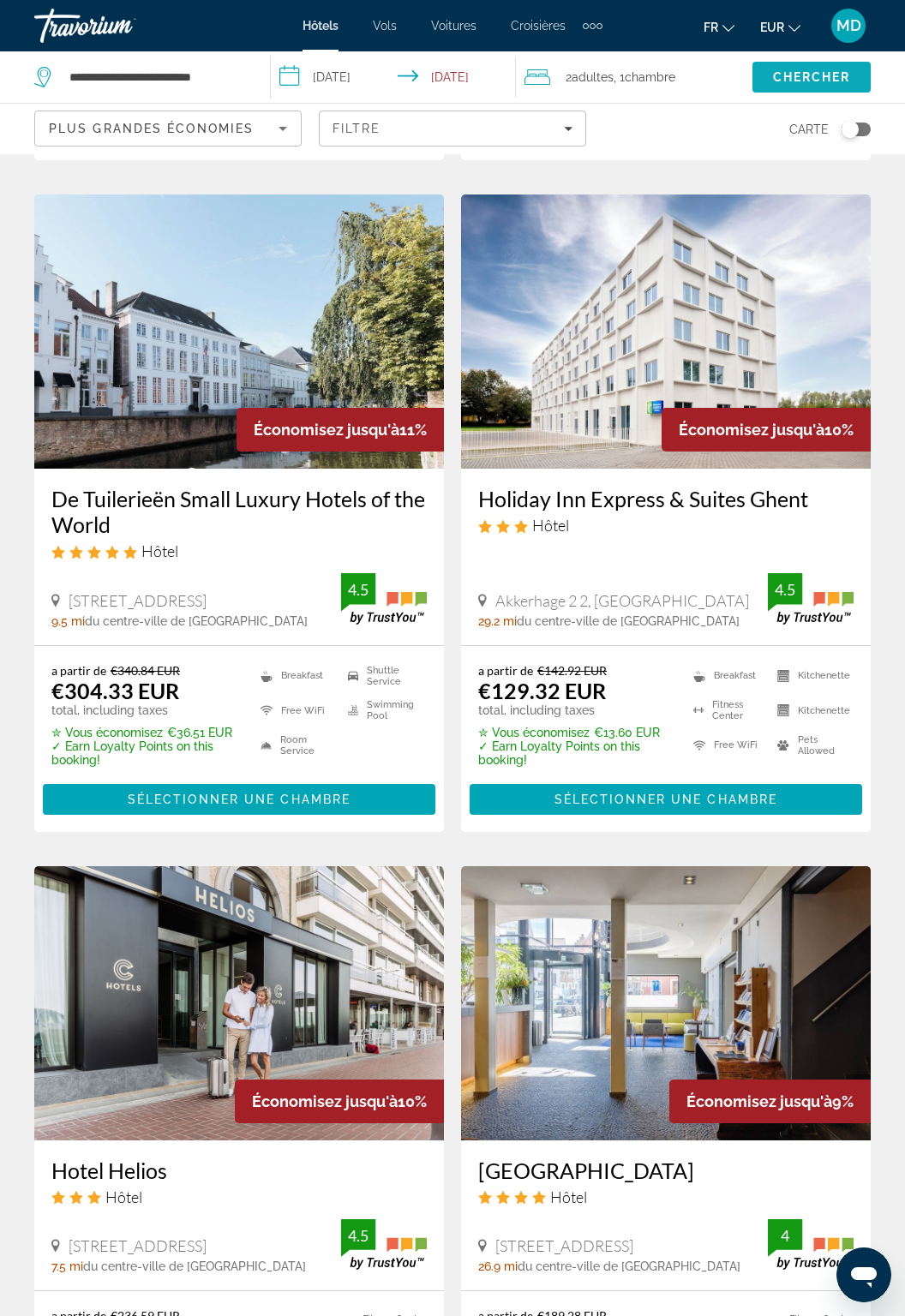
click at [806, 70] on span "Chercher" at bounding box center [811, 77] width 78 height 14
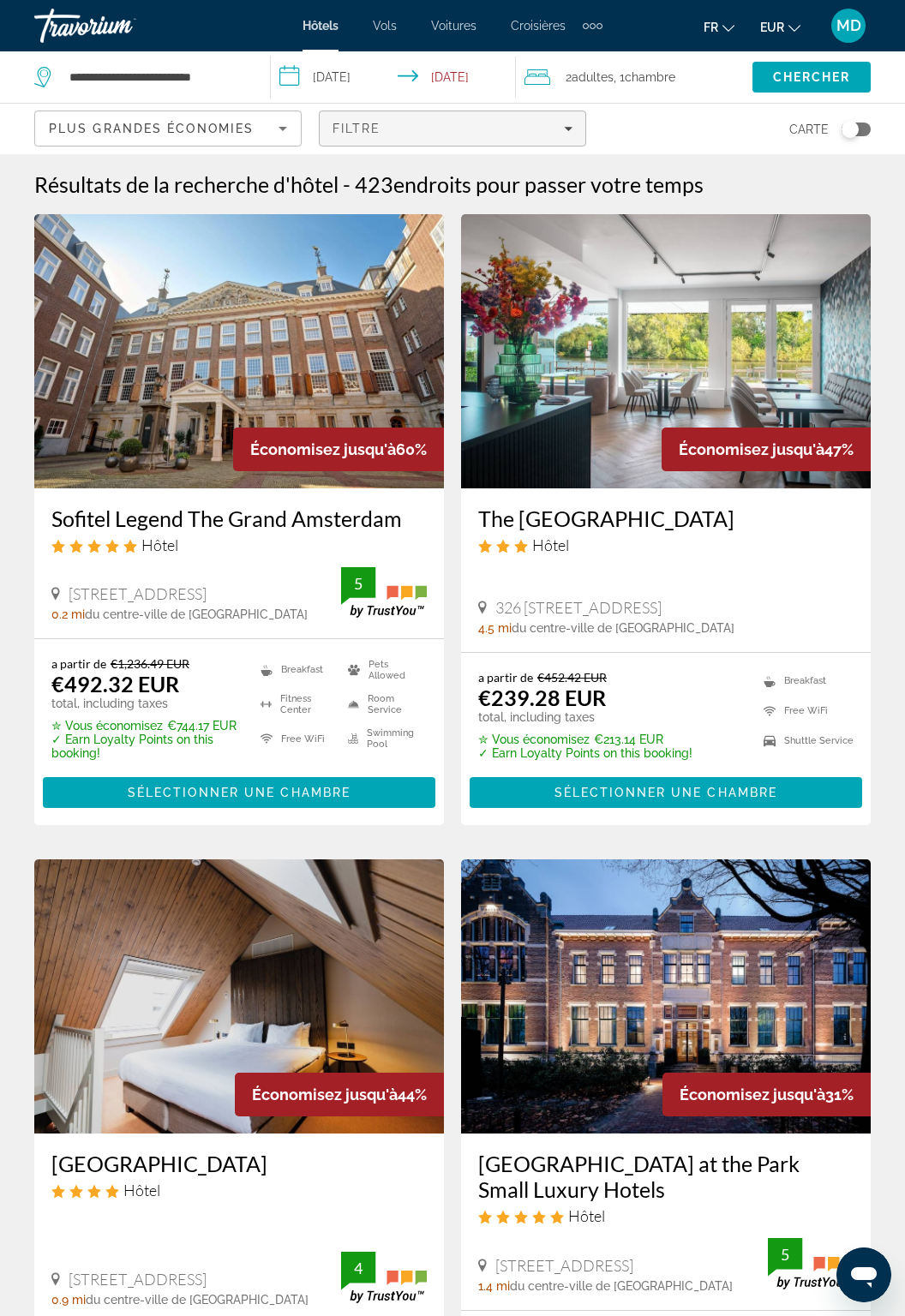
click at [564, 125] on icon "Filters" at bounding box center [568, 129] width 9 height 9
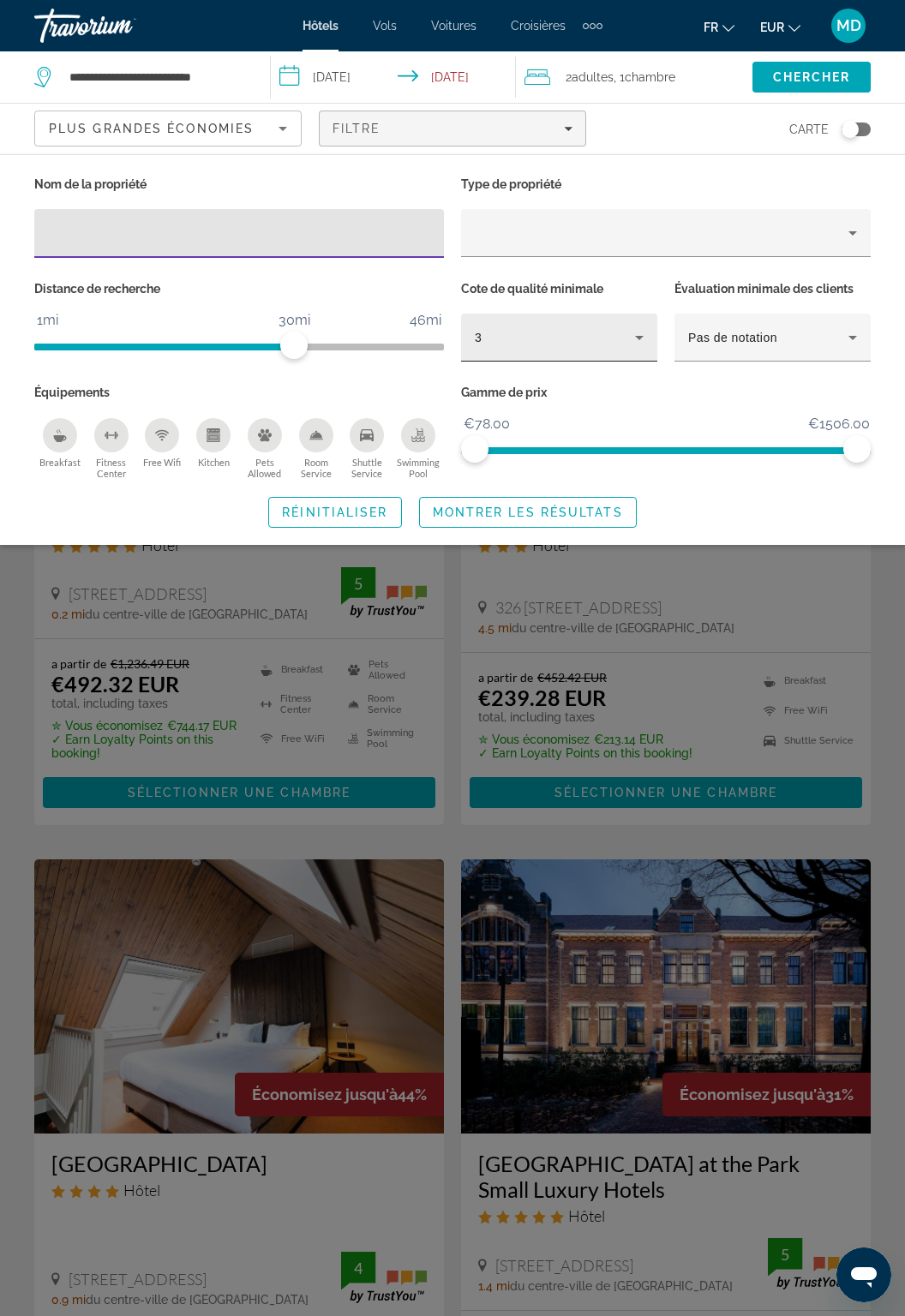
click at [598, 327] on div "3" at bounding box center [554, 337] width 160 height 21
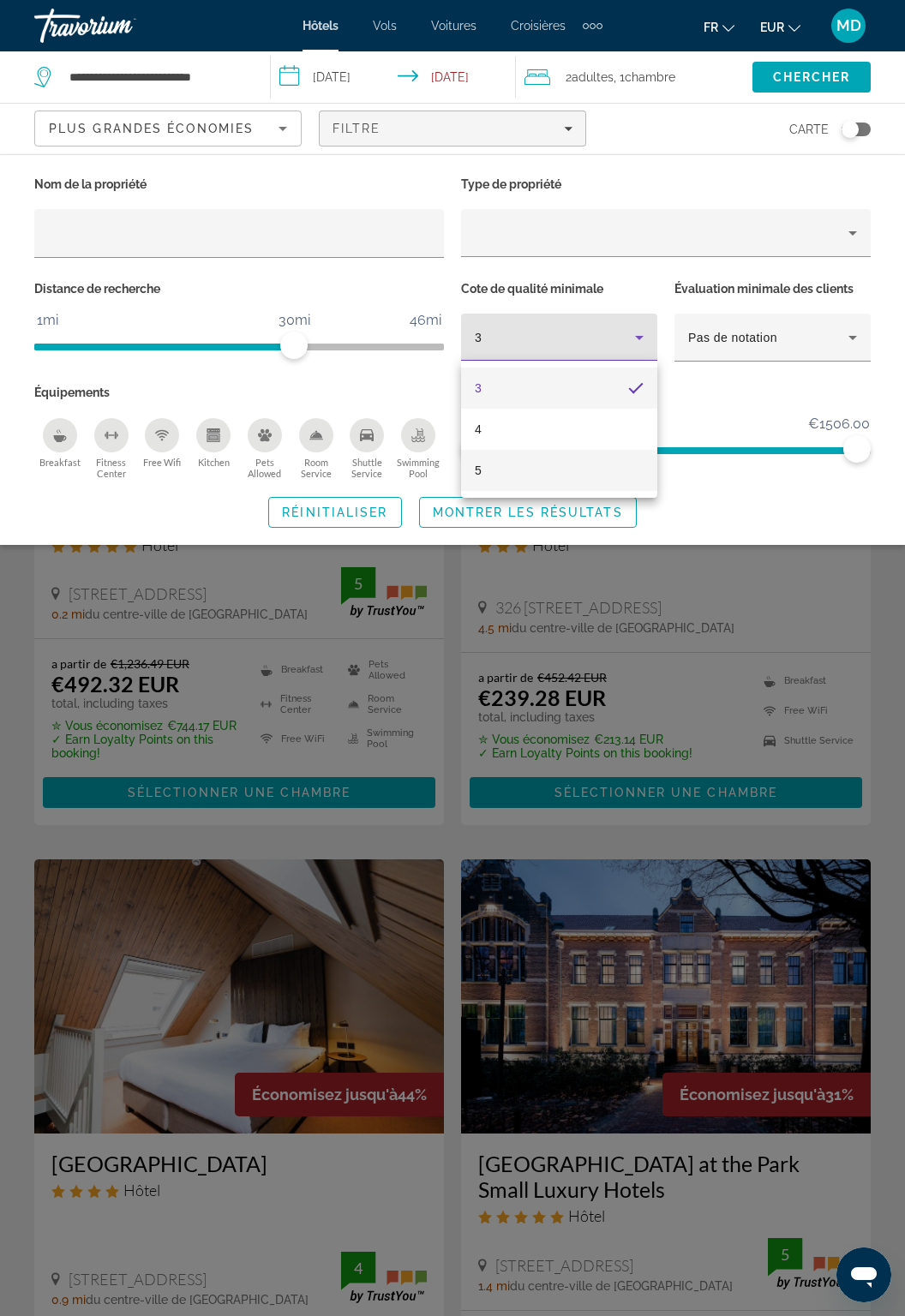
click at [536, 467] on mat-option "5" at bounding box center [559, 469] width 196 height 41
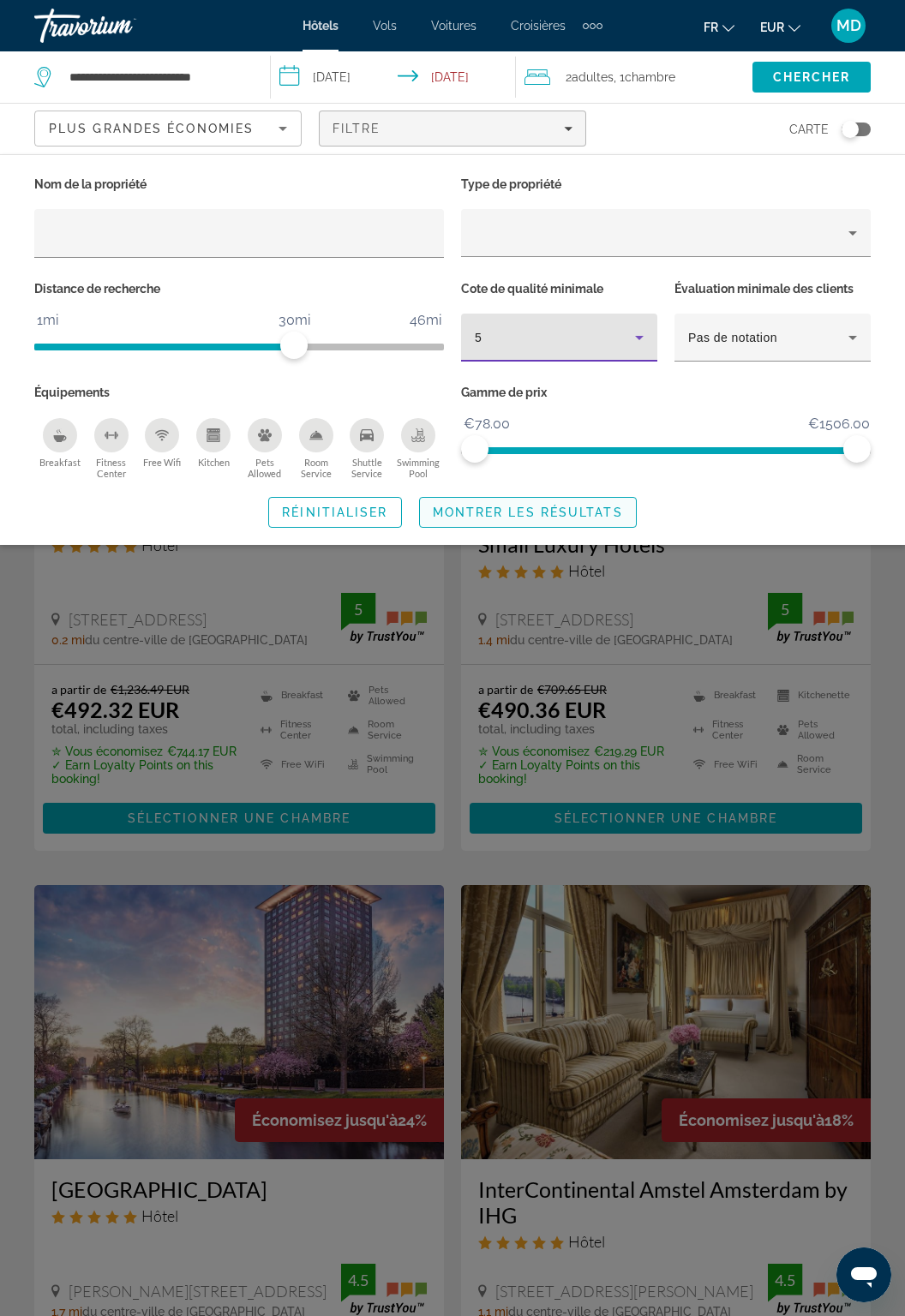
click at [522, 505] on span "Montrer les résultats" at bounding box center [527, 512] width 190 height 14
